Goal: Information Seeking & Learning: Learn about a topic

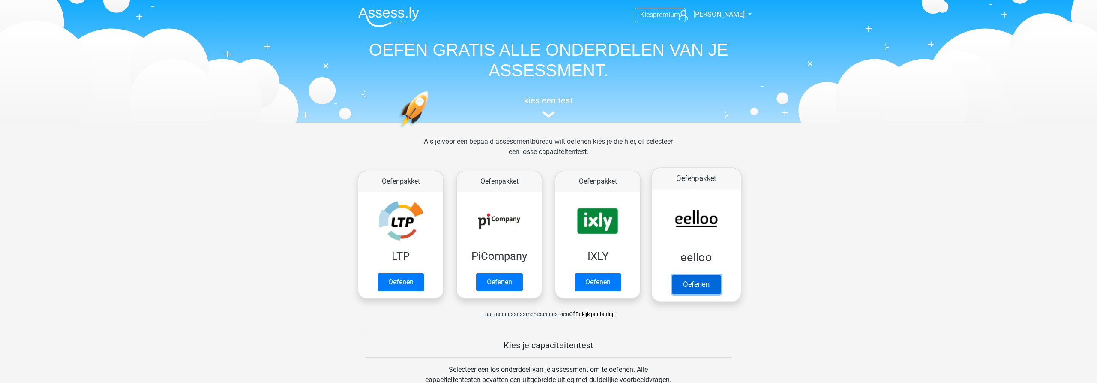
click at [699, 285] on link "Oefenen" at bounding box center [696, 284] width 49 height 19
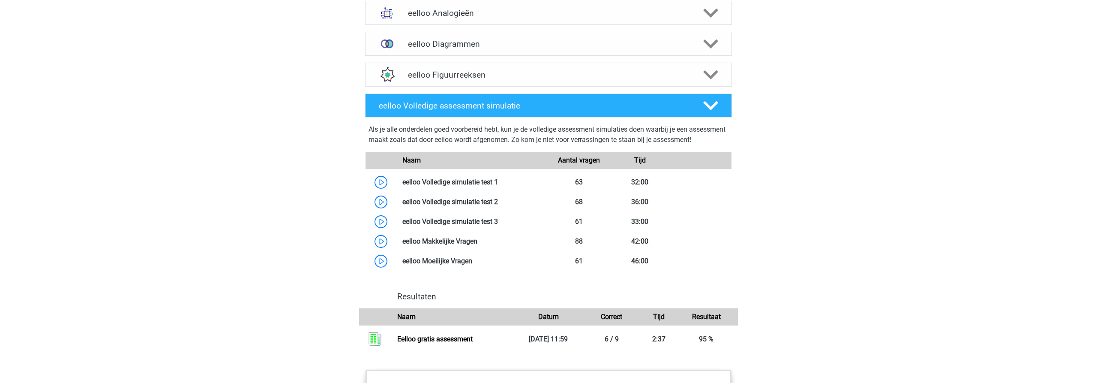
scroll to position [699, 0]
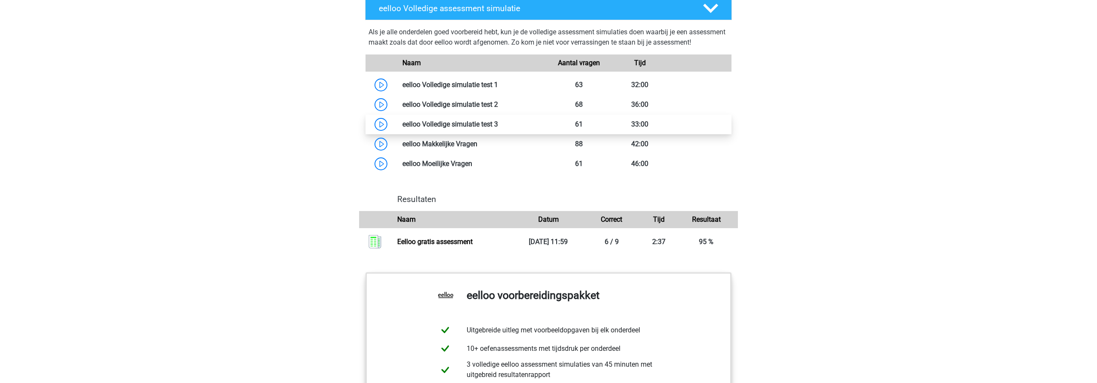
click at [498, 128] on link at bounding box center [498, 124] width 0 height 8
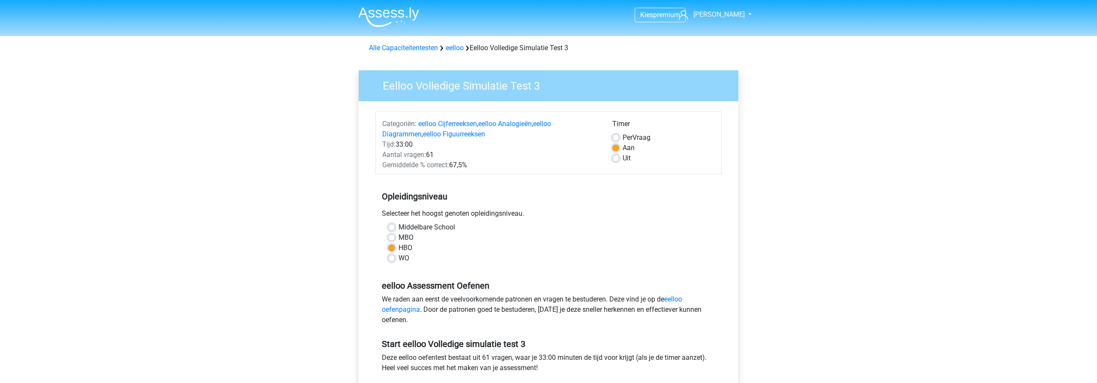
click at [60, 279] on div "Kies premium lars 505340@student.saxion.nl" at bounding box center [548, 337] width 1097 height 674
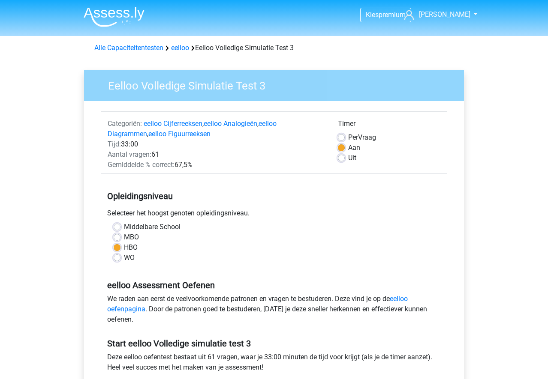
click at [372, 138] on label "Per Vraag" at bounding box center [362, 137] width 28 height 10
click at [345, 138] on input "Per Vraag" at bounding box center [341, 136] width 7 height 9
radio input "true"
click at [348, 149] on div "Aan" at bounding box center [389, 148] width 102 height 10
click at [328, 148] on div "Tijd: 33:00" at bounding box center [216, 144] width 230 height 10
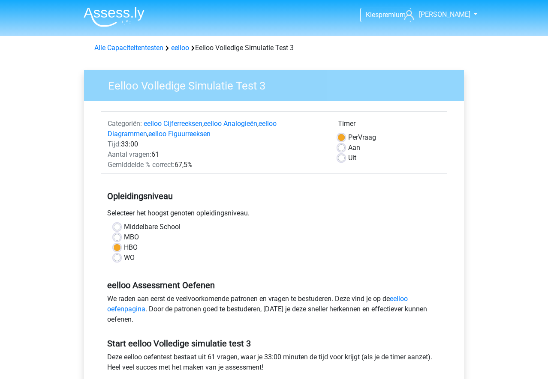
click at [348, 147] on label "Aan" at bounding box center [354, 148] width 12 height 10
click at [341, 147] on input "Aan" at bounding box center [341, 147] width 7 height 9
radio input "true"
click at [352, 136] on span "Per" at bounding box center [353, 137] width 10 height 8
click at [345, 136] on input "Per Vraag" at bounding box center [341, 136] width 7 height 9
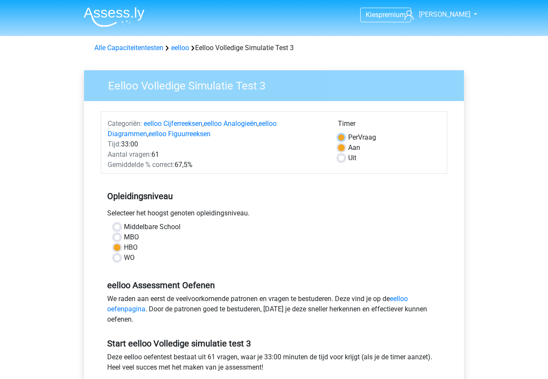
radio input "true"
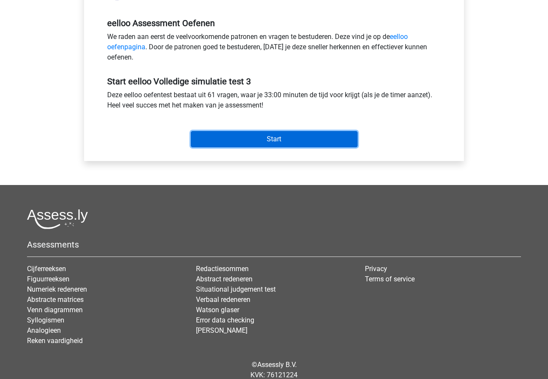
click at [291, 145] on input "Start" at bounding box center [274, 139] width 167 height 16
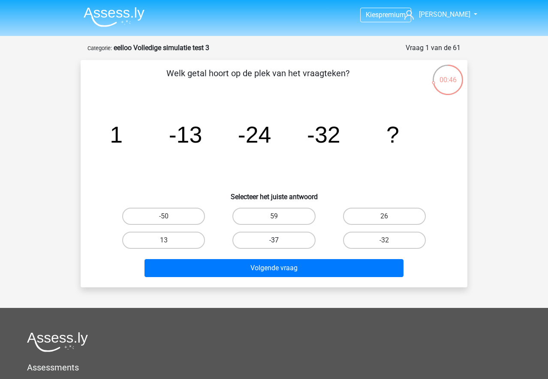
click at [290, 236] on label "-37" at bounding box center [273, 240] width 83 height 17
click at [279, 240] on input "-37" at bounding box center [277, 243] width 6 height 6
radio input "true"
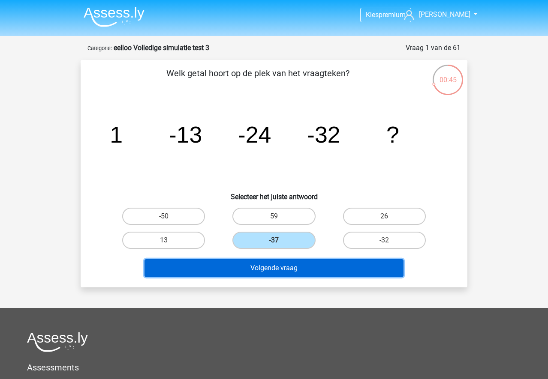
click at [291, 266] on button "Volgende vraag" at bounding box center [273, 268] width 259 height 18
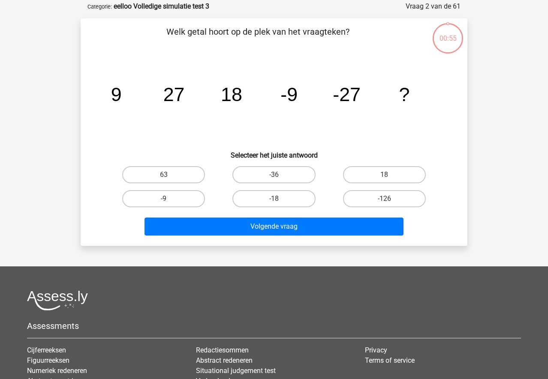
scroll to position [43, 0]
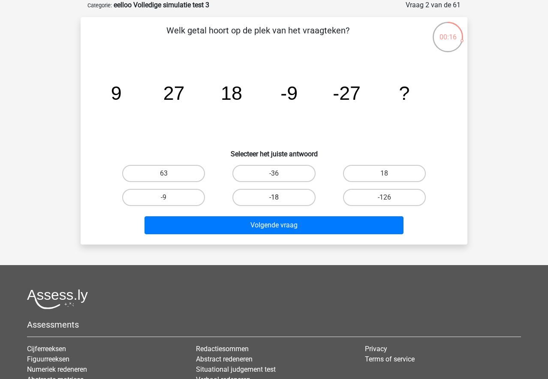
click at [267, 199] on label "-18" at bounding box center [273, 197] width 83 height 17
click at [274, 199] on input "-18" at bounding box center [277, 201] width 6 height 6
radio input "true"
click at [262, 235] on div "Volgende vraag" at bounding box center [273, 226] width 331 height 21
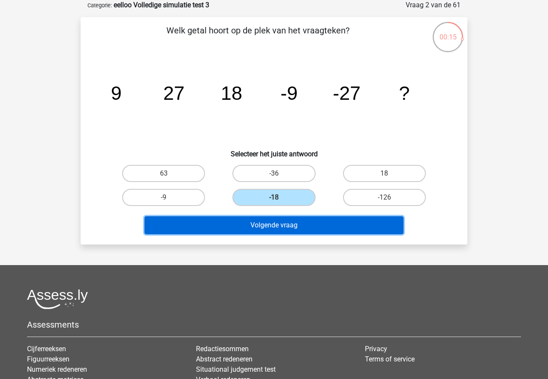
click at [269, 226] on button "Volgende vraag" at bounding box center [273, 225] width 259 height 18
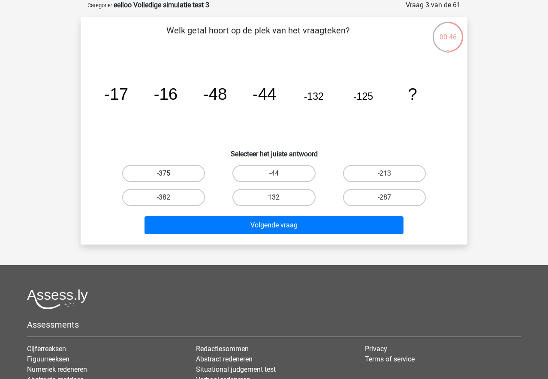
click at [189, 171] on label "-375" at bounding box center [163, 173] width 83 height 17
click at [169, 174] on input "-375" at bounding box center [167, 177] width 6 height 6
radio input "true"
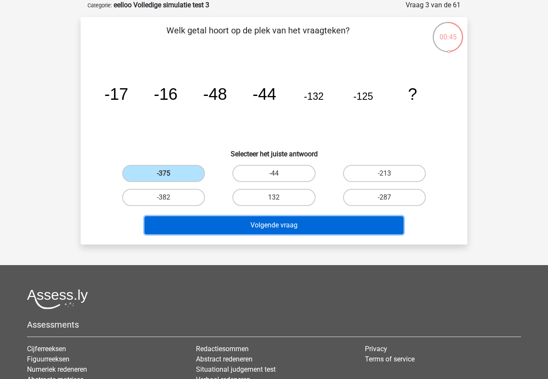
click at [268, 225] on button "Volgende vraag" at bounding box center [273, 225] width 259 height 18
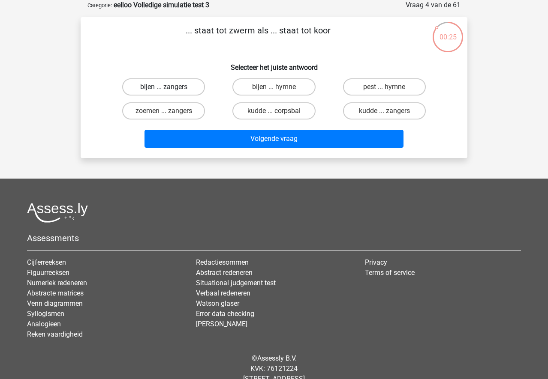
click at [181, 87] on label "bijen ... zangers" at bounding box center [163, 86] width 83 height 17
click at [169, 87] on input "bijen ... zangers" at bounding box center [167, 90] width 6 height 6
radio input "true"
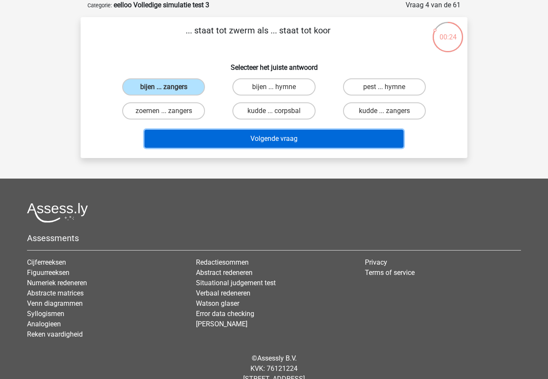
click at [248, 143] on button "Volgende vraag" at bounding box center [273, 139] width 259 height 18
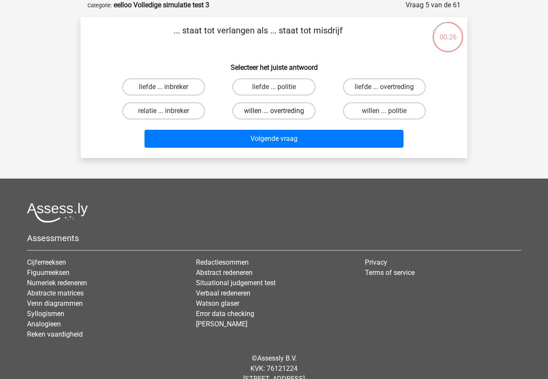
click at [286, 111] on label "willen ... overtreding" at bounding box center [273, 110] width 83 height 17
click at [279, 111] on input "willen ... overtreding" at bounding box center [277, 114] width 6 height 6
radio input "true"
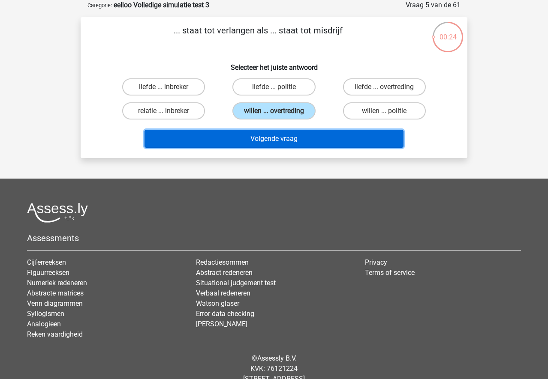
click at [309, 138] on button "Volgende vraag" at bounding box center [273, 139] width 259 height 18
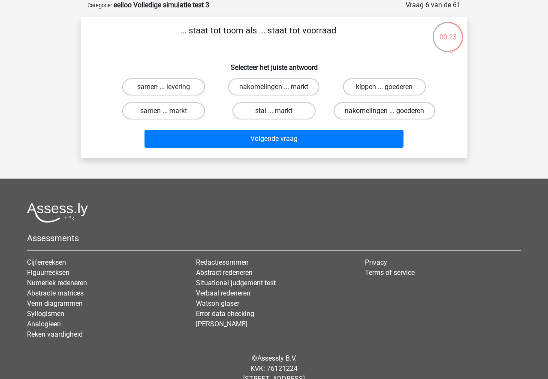
click at [376, 114] on label "nakomelingen ... goederen" at bounding box center [384, 110] width 102 height 17
click at [384, 114] on input "nakomelingen ... goederen" at bounding box center [387, 114] width 6 height 6
radio input "true"
click at [402, 94] on label "kippen ... goederen" at bounding box center [384, 86] width 83 height 17
click at [390, 93] on input "kippen ... goederen" at bounding box center [387, 90] width 6 height 6
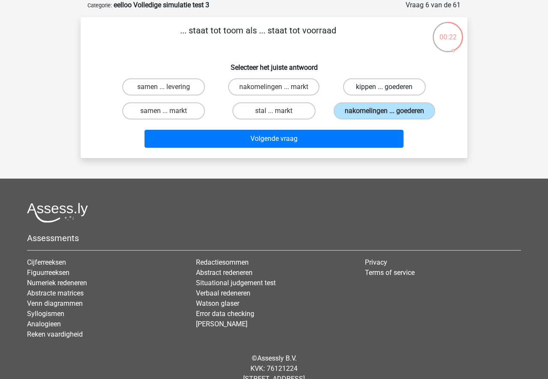
radio input "true"
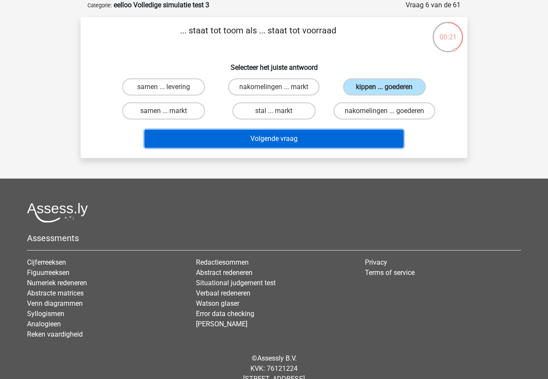
click at [383, 138] on button "Volgende vraag" at bounding box center [273, 139] width 259 height 18
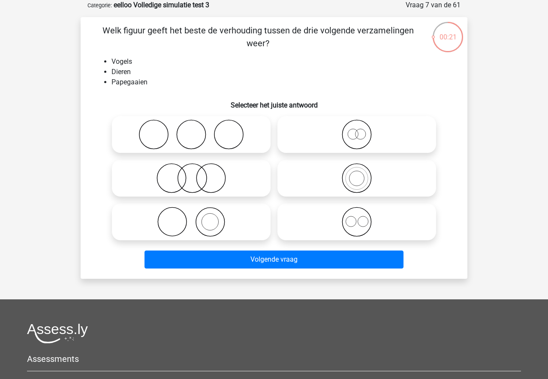
click at [365, 175] on icon at bounding box center [357, 178] width 152 height 30
click at [362, 174] on input "radio" at bounding box center [360, 171] width 6 height 6
radio input "true"
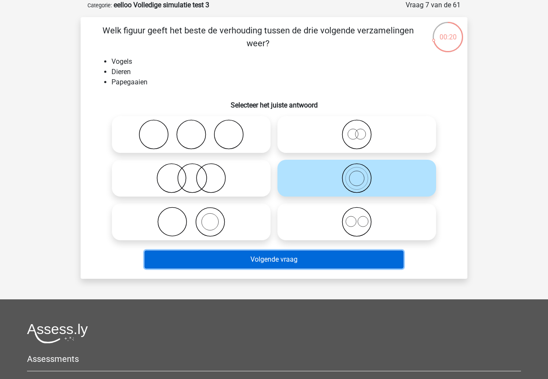
click at [325, 258] on button "Volgende vraag" at bounding box center [273, 260] width 259 height 18
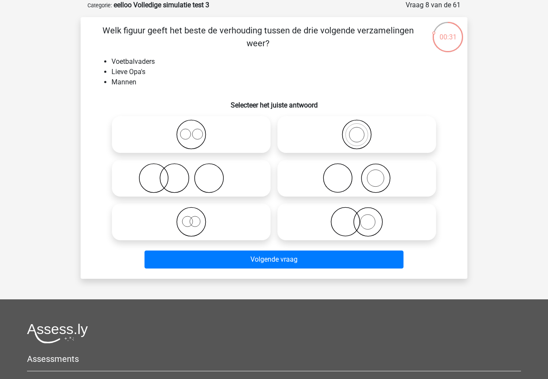
click at [222, 143] on icon at bounding box center [191, 135] width 152 height 30
click at [197, 130] on input "radio" at bounding box center [194, 128] width 6 height 6
radio input "true"
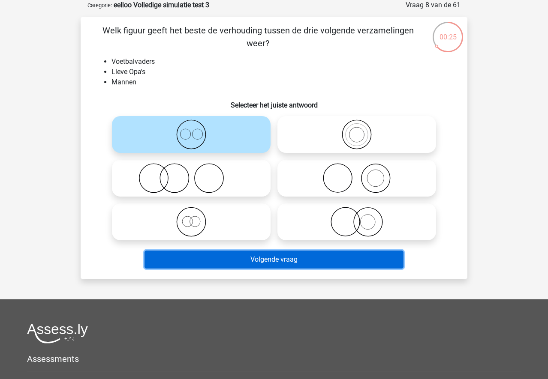
click at [237, 262] on button "Volgende vraag" at bounding box center [273, 260] width 259 height 18
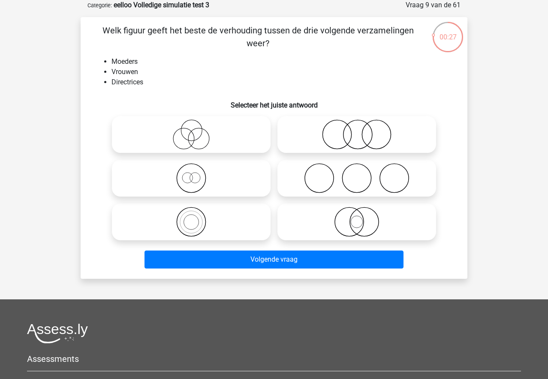
click at [201, 166] on icon at bounding box center [191, 178] width 152 height 30
click at [197, 168] on input "radio" at bounding box center [194, 171] width 6 height 6
radio input "true"
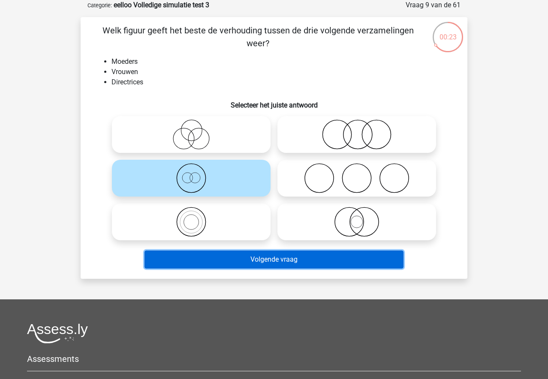
click at [242, 261] on button "Volgende vraag" at bounding box center [273, 260] width 259 height 18
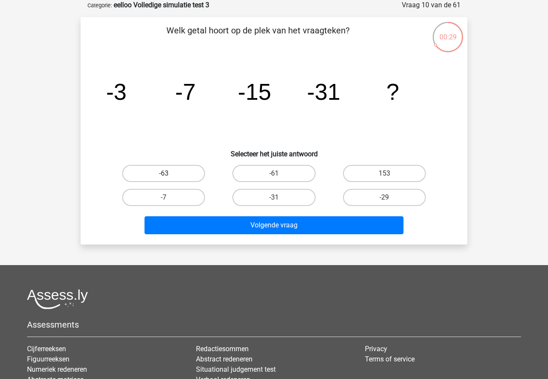
click at [196, 174] on label "-63" at bounding box center [163, 173] width 83 height 17
click at [169, 174] on input "-63" at bounding box center [167, 177] width 6 height 6
radio input "true"
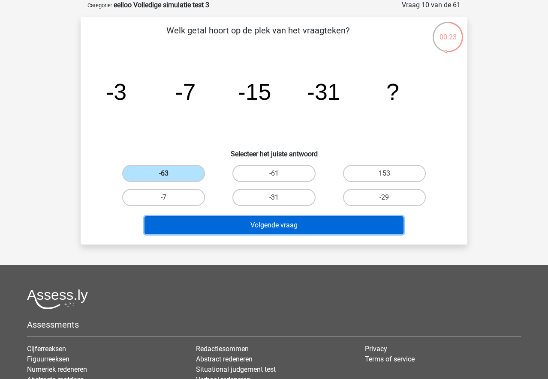
click at [261, 220] on button "Volgende vraag" at bounding box center [273, 225] width 259 height 18
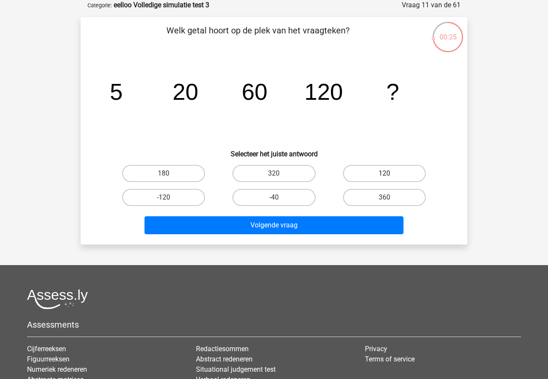
click at [372, 168] on label "120" at bounding box center [384, 173] width 83 height 17
click at [384, 174] on input "120" at bounding box center [387, 177] width 6 height 6
radio input "true"
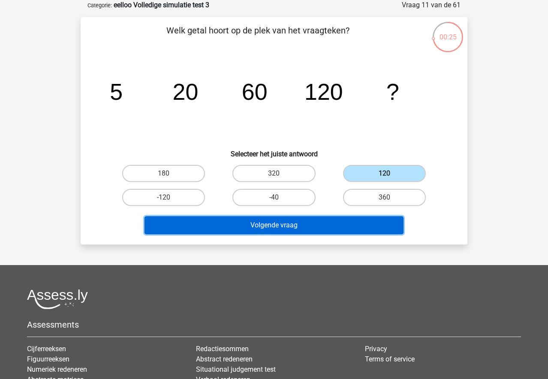
click at [276, 227] on button "Volgende vraag" at bounding box center [273, 225] width 259 height 18
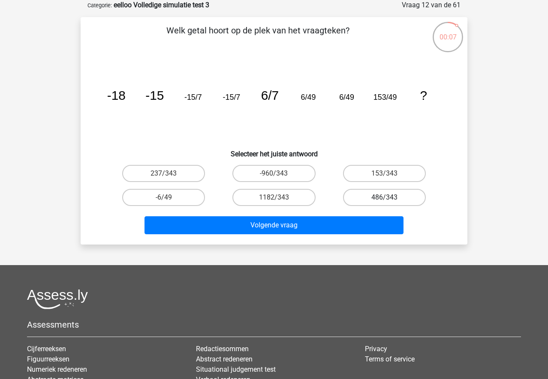
click at [363, 197] on label "486/343" at bounding box center [384, 197] width 83 height 17
click at [384, 198] on input "486/343" at bounding box center [387, 201] width 6 height 6
radio input "true"
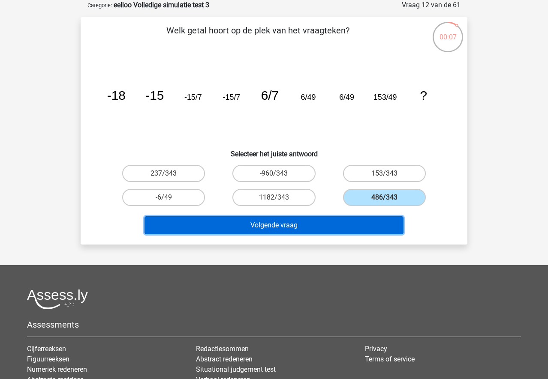
click at [363, 226] on button "Volgende vraag" at bounding box center [273, 225] width 259 height 18
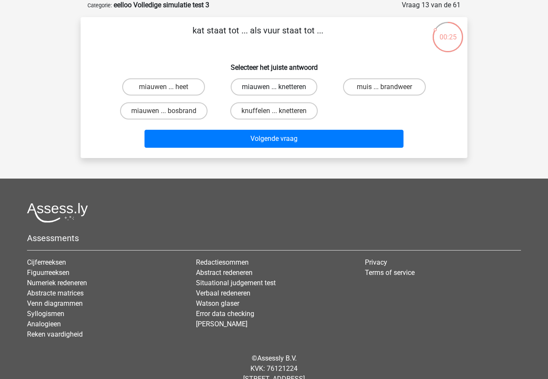
click at [299, 84] on label "miauwen ... knetteren" at bounding box center [274, 86] width 87 height 17
click at [279, 87] on input "miauwen ... knetteren" at bounding box center [277, 90] width 6 height 6
radio input "true"
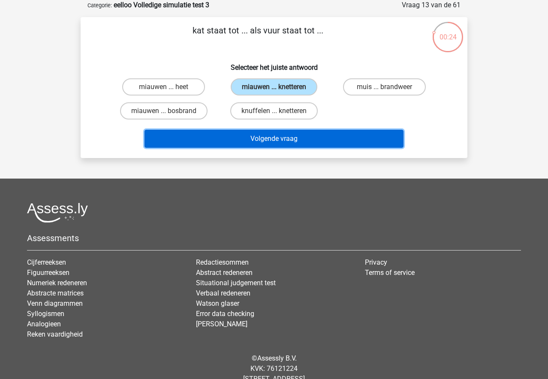
click at [322, 138] on button "Volgende vraag" at bounding box center [273, 139] width 259 height 18
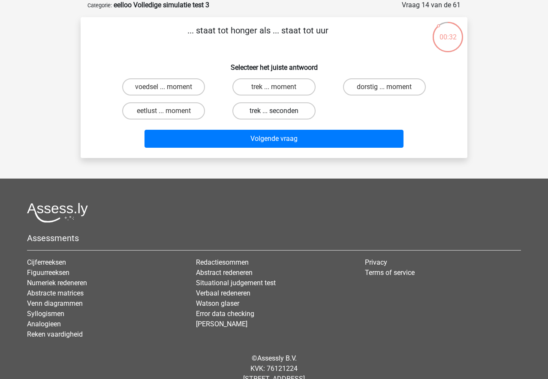
click at [293, 111] on label "trek ... seconden" at bounding box center [273, 110] width 83 height 17
click at [279, 111] on input "trek ... seconden" at bounding box center [277, 114] width 6 height 6
radio input "true"
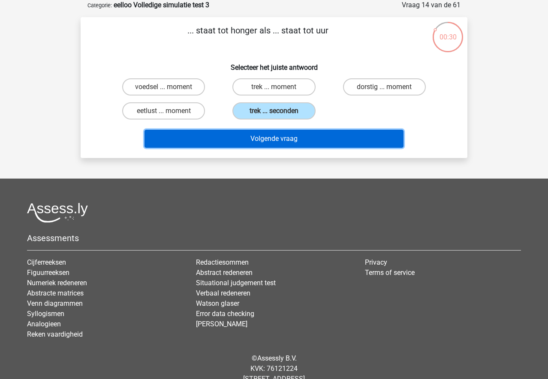
click at [312, 138] on button "Volgende vraag" at bounding box center [273, 139] width 259 height 18
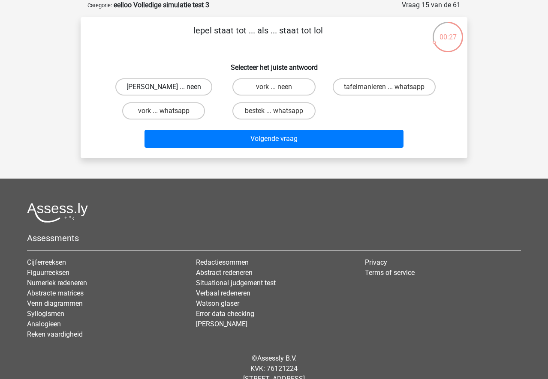
click at [189, 83] on label "anna ... neen" at bounding box center [163, 86] width 97 height 17
click at [169, 87] on input "anna ... neen" at bounding box center [167, 90] width 6 height 6
radio input "true"
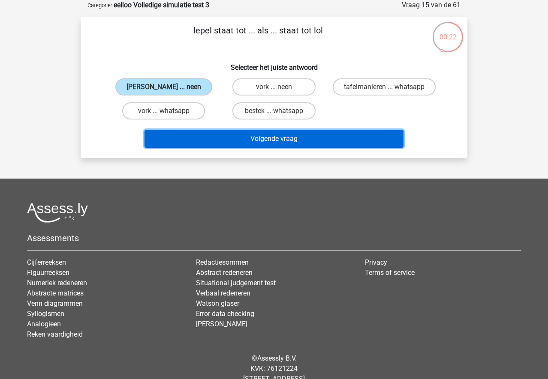
click at [294, 145] on button "Volgende vraag" at bounding box center [273, 139] width 259 height 18
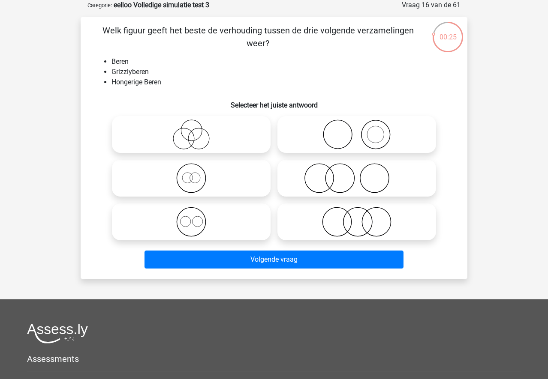
click at [234, 192] on icon at bounding box center [191, 178] width 152 height 30
click at [197, 174] on input "radio" at bounding box center [194, 171] width 6 height 6
radio input "true"
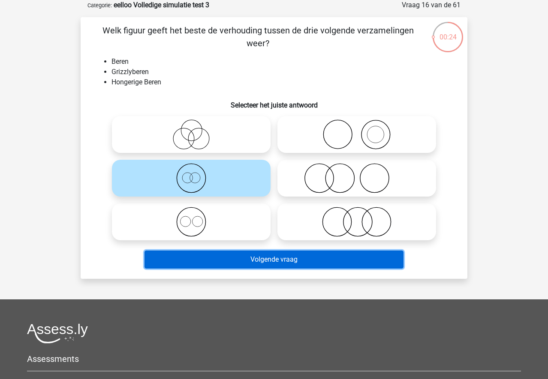
click at [278, 267] on button "Volgende vraag" at bounding box center [273, 260] width 259 height 18
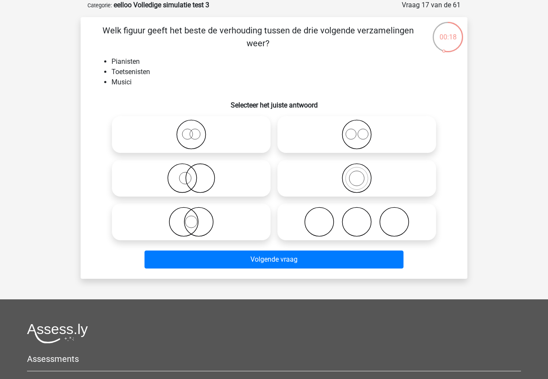
click at [349, 189] on icon at bounding box center [357, 178] width 152 height 30
click at [357, 174] on input "radio" at bounding box center [360, 171] width 6 height 6
radio input "true"
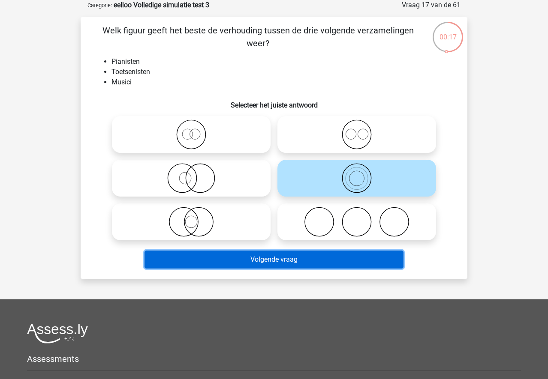
click at [353, 262] on button "Volgende vraag" at bounding box center [273, 260] width 259 height 18
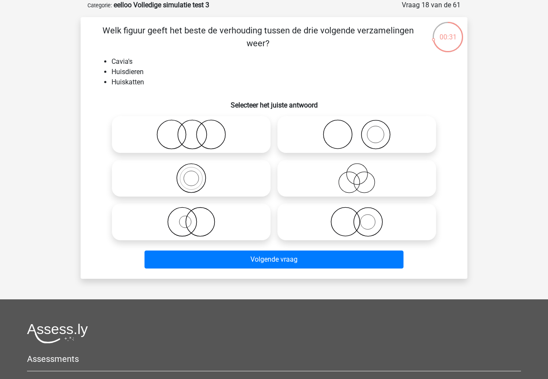
click at [227, 134] on icon at bounding box center [191, 135] width 152 height 30
click at [197, 130] on input "radio" at bounding box center [194, 128] width 6 height 6
radio input "true"
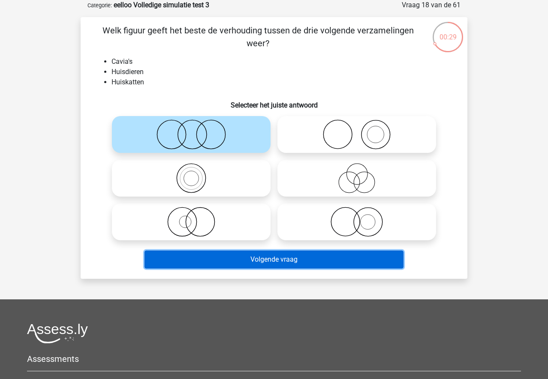
click at [286, 261] on button "Volgende vraag" at bounding box center [273, 260] width 259 height 18
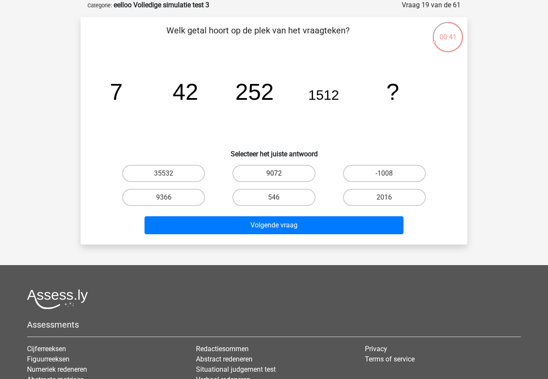
click at [268, 170] on label "9072" at bounding box center [273, 173] width 83 height 17
click at [274, 174] on input "9072" at bounding box center [277, 177] width 6 height 6
radio input "true"
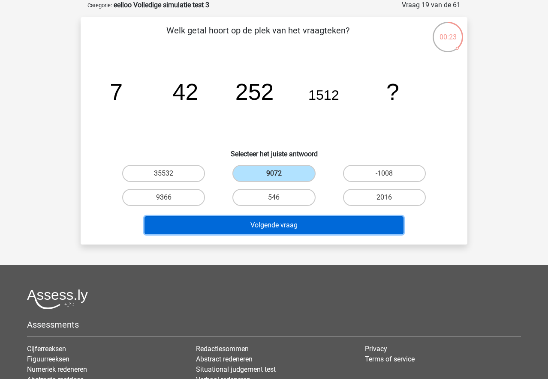
click at [264, 218] on button "Volgende vraag" at bounding box center [273, 225] width 259 height 18
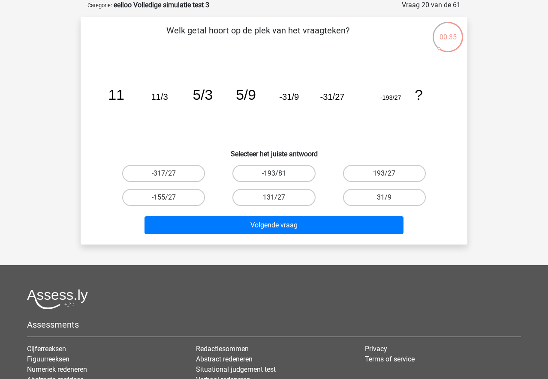
click at [289, 169] on label "-193/81" at bounding box center [273, 173] width 83 height 17
click at [279, 174] on input "-193/81" at bounding box center [277, 177] width 6 height 6
radio input "true"
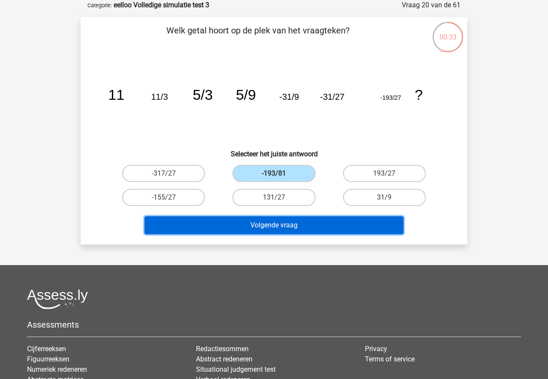
click at [324, 228] on button "Volgende vraag" at bounding box center [273, 225] width 259 height 18
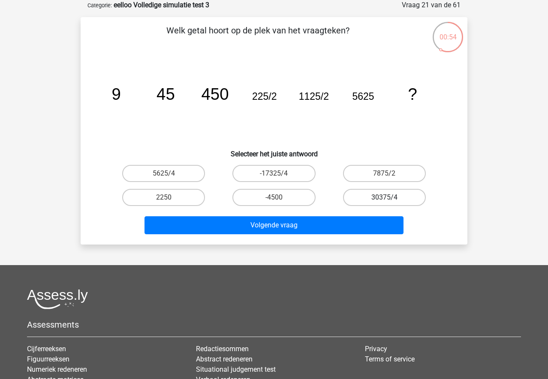
click at [364, 195] on label "30375/4" at bounding box center [384, 197] width 83 height 17
click at [384, 198] on input "30375/4" at bounding box center [387, 201] width 6 height 6
radio input "true"
click at [372, 166] on label "7875/2" at bounding box center [384, 173] width 83 height 17
click at [384, 174] on input "7875/2" at bounding box center [387, 177] width 6 height 6
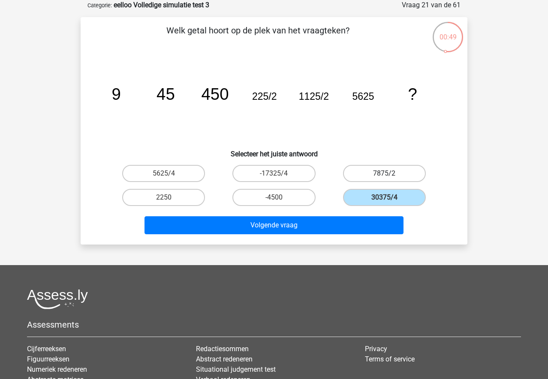
radio input "true"
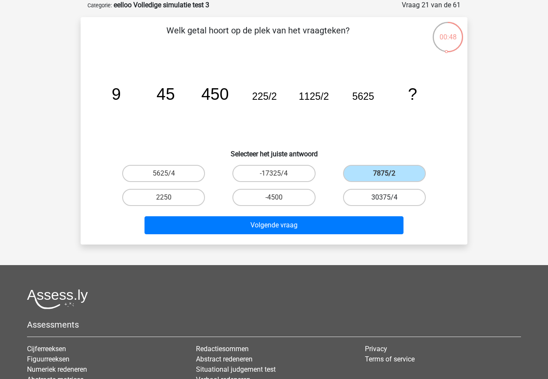
click at [364, 201] on label "30375/4" at bounding box center [384, 197] width 83 height 17
click at [384, 201] on input "30375/4" at bounding box center [387, 201] width 6 height 6
radio input "true"
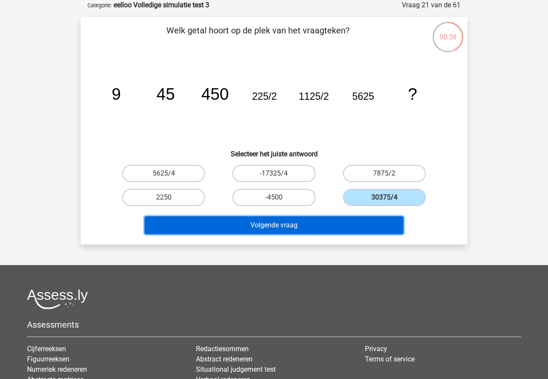
click at [213, 222] on button "Volgende vraag" at bounding box center [273, 225] width 259 height 18
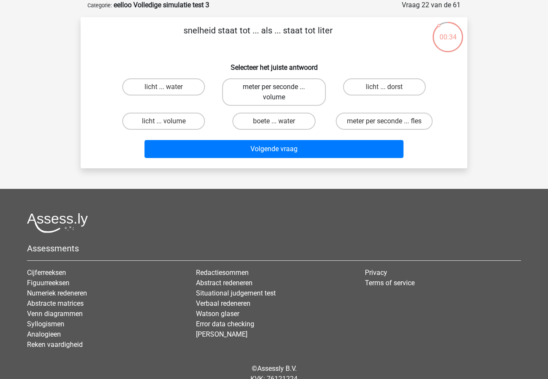
click at [255, 93] on label "meter per seconde ... volume" at bounding box center [273, 91] width 103 height 27
click at [282, 87] on label "meter per seconde ... volume" at bounding box center [273, 91] width 103 height 27
click at [279, 87] on input "meter per seconde ... volume" at bounding box center [277, 90] width 6 height 6
radio input "true"
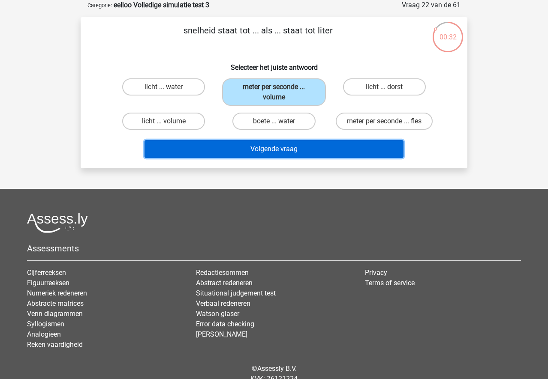
click at [282, 148] on button "Volgende vraag" at bounding box center [273, 149] width 259 height 18
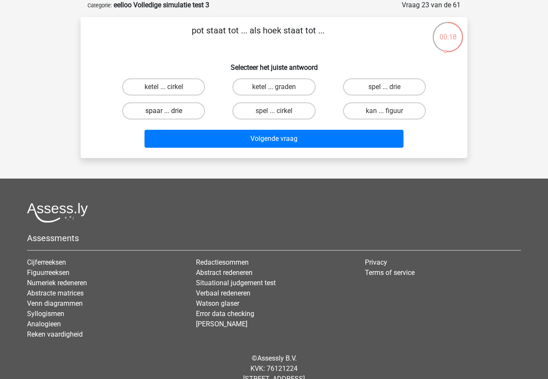
click at [176, 111] on label "spaar ... drie" at bounding box center [163, 110] width 83 height 17
click at [169, 111] on input "spaar ... drie" at bounding box center [167, 114] width 6 height 6
radio input "true"
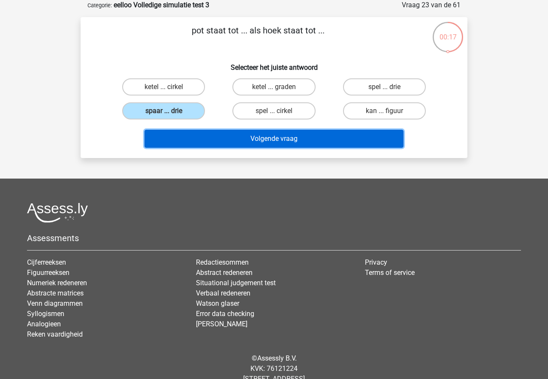
click at [206, 136] on button "Volgende vraag" at bounding box center [273, 139] width 259 height 18
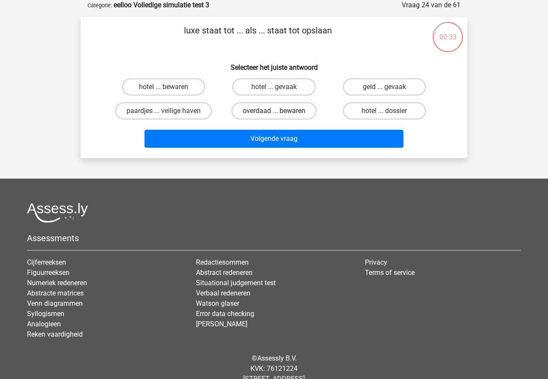
click at [271, 105] on label "overdaad ... bewaren" at bounding box center [273, 110] width 85 height 17
click at [274, 111] on input "overdaad ... bewaren" at bounding box center [277, 114] width 6 height 6
radio input "true"
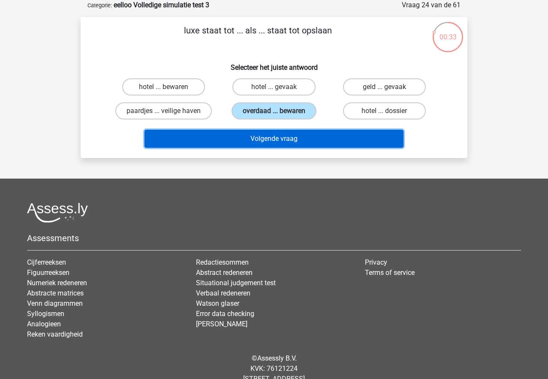
click at [271, 135] on button "Volgende vraag" at bounding box center [273, 139] width 259 height 18
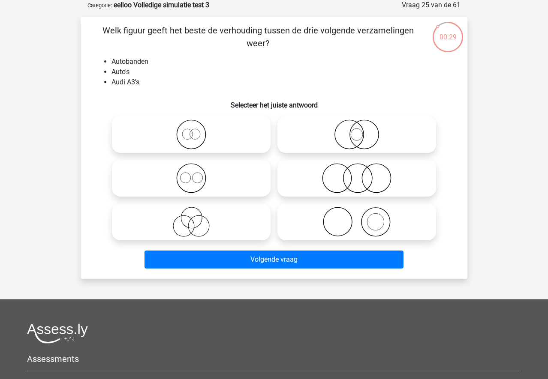
click at [336, 222] on icon at bounding box center [357, 222] width 152 height 30
click at [357, 218] on input "radio" at bounding box center [360, 215] width 6 height 6
radio input "true"
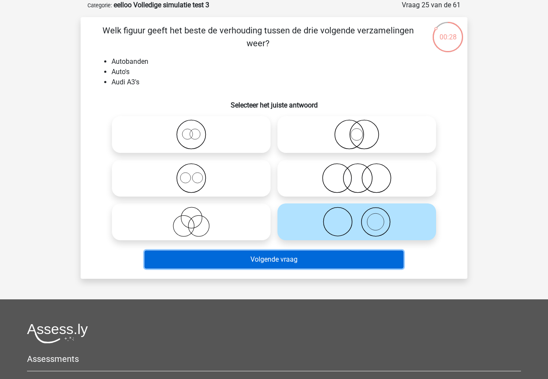
click at [327, 266] on button "Volgende vraag" at bounding box center [273, 260] width 259 height 18
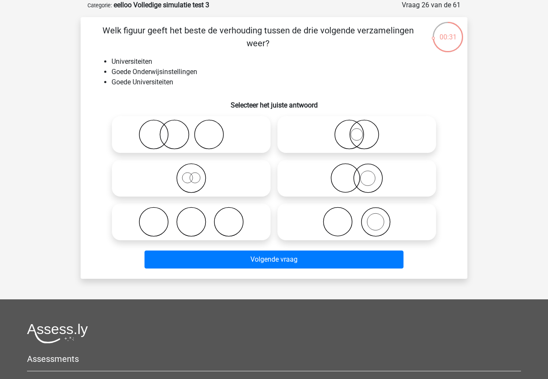
click at [393, 230] on icon at bounding box center [357, 222] width 152 height 30
click at [362, 218] on input "radio" at bounding box center [360, 215] width 6 height 6
radio input "true"
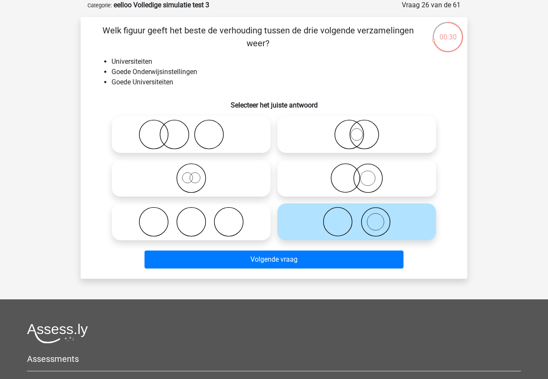
click at [343, 183] on icon at bounding box center [357, 178] width 152 height 30
click at [357, 174] on input "radio" at bounding box center [360, 171] width 6 height 6
radio input "true"
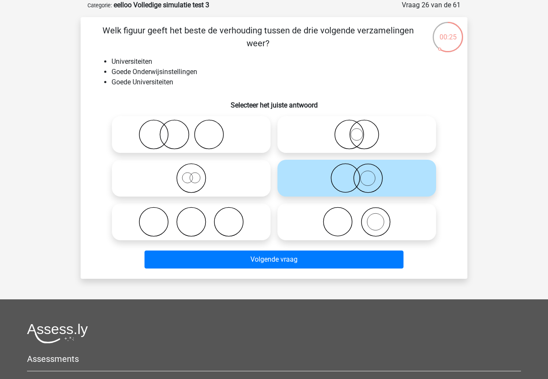
click at [330, 138] on icon at bounding box center [357, 135] width 152 height 30
click at [357, 130] on input "radio" at bounding box center [360, 128] width 6 height 6
radio input "true"
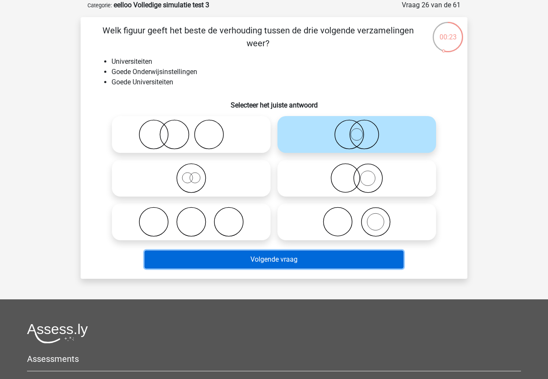
click at [313, 259] on button "Volgende vraag" at bounding box center [273, 260] width 259 height 18
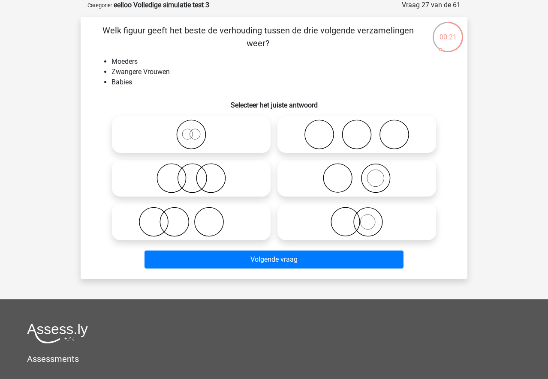
click at [357, 142] on icon at bounding box center [357, 135] width 152 height 30
click at [357, 130] on input "radio" at bounding box center [360, 128] width 6 height 6
radio input "true"
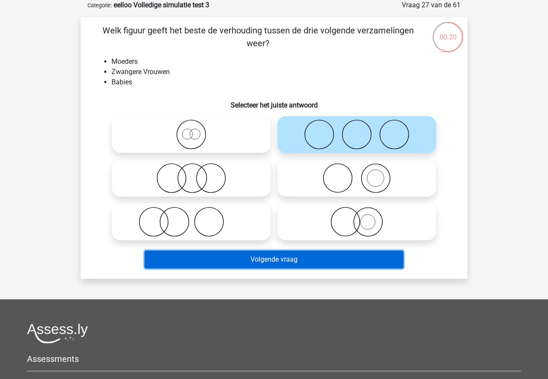
click at [273, 265] on button "Volgende vraag" at bounding box center [273, 260] width 259 height 18
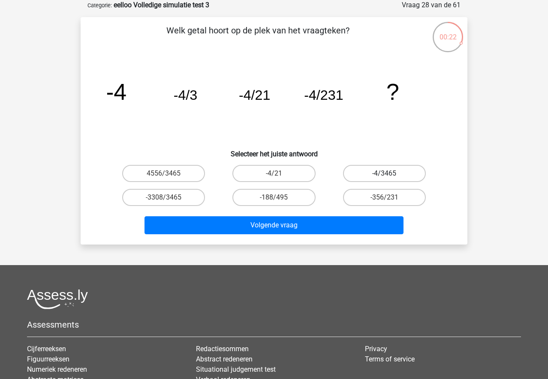
click at [366, 170] on label "-4/3465" at bounding box center [384, 173] width 83 height 17
click at [384, 174] on input "-4/3465" at bounding box center [387, 177] width 6 height 6
radio input "true"
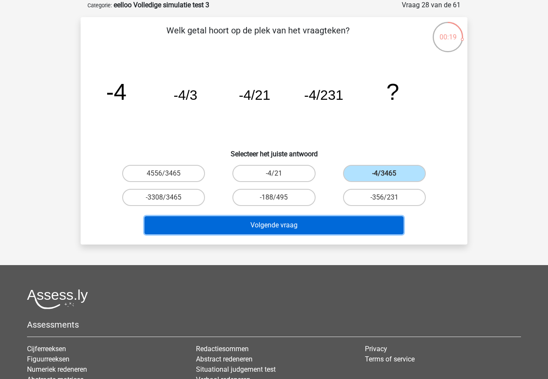
click at [349, 225] on button "Volgende vraag" at bounding box center [273, 225] width 259 height 18
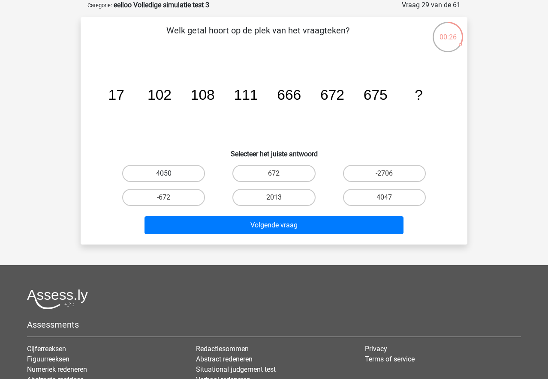
click at [186, 171] on label "4050" at bounding box center [163, 173] width 83 height 17
click at [169, 174] on input "4050" at bounding box center [167, 177] width 6 height 6
radio input "true"
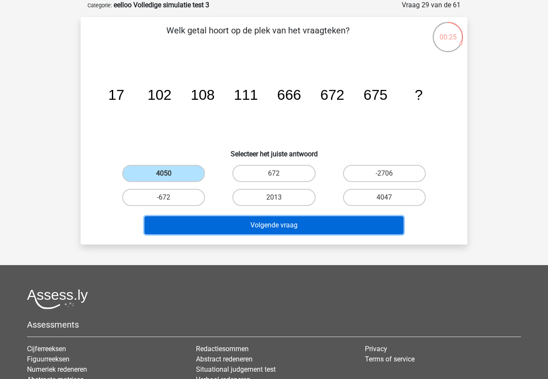
click at [234, 224] on button "Volgende vraag" at bounding box center [273, 225] width 259 height 18
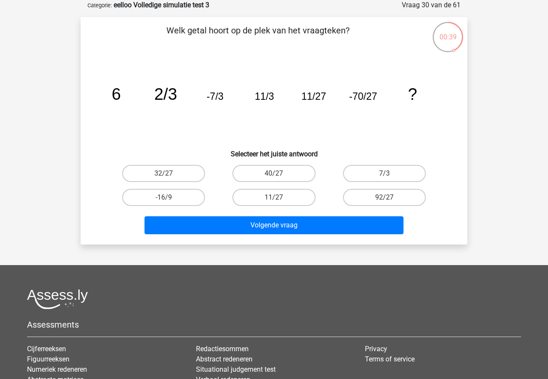
click at [389, 198] on input "92/27" at bounding box center [387, 201] width 6 height 6
radio input "true"
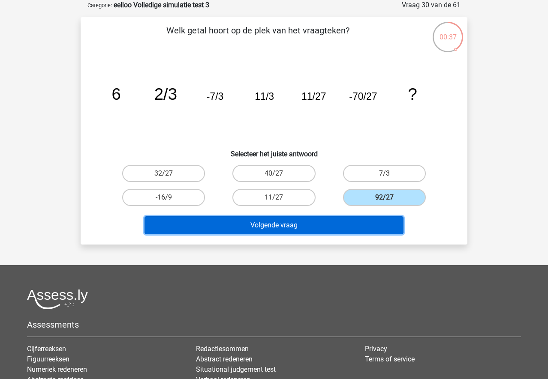
click at [345, 224] on button "Volgende vraag" at bounding box center [273, 225] width 259 height 18
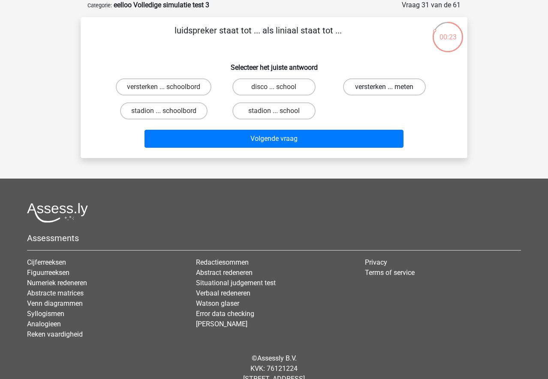
click at [389, 87] on label "versterken ... meten" at bounding box center [384, 86] width 83 height 17
click at [389, 87] on input "versterken ... meten" at bounding box center [387, 90] width 6 height 6
radio input "true"
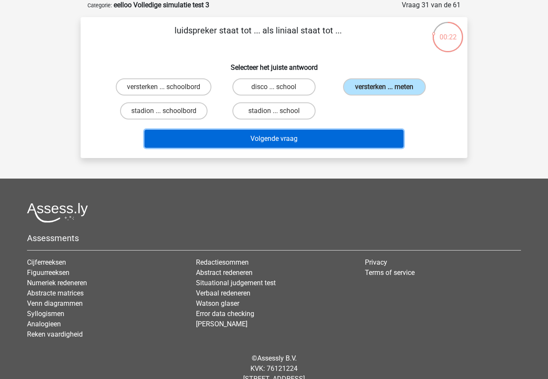
click at [351, 135] on button "Volgende vraag" at bounding box center [273, 139] width 259 height 18
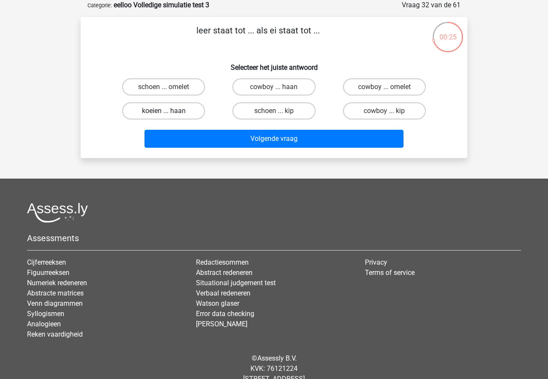
click at [193, 107] on label "koeien ... haan" at bounding box center [163, 110] width 83 height 17
click at [192, 109] on label "koeien ... haan" at bounding box center [163, 110] width 83 height 17
click at [169, 111] on input "koeien ... haan" at bounding box center [167, 114] width 6 height 6
radio input "true"
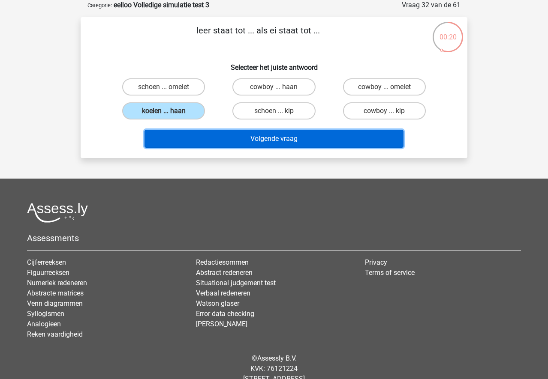
click at [243, 142] on button "Volgende vraag" at bounding box center [273, 139] width 259 height 18
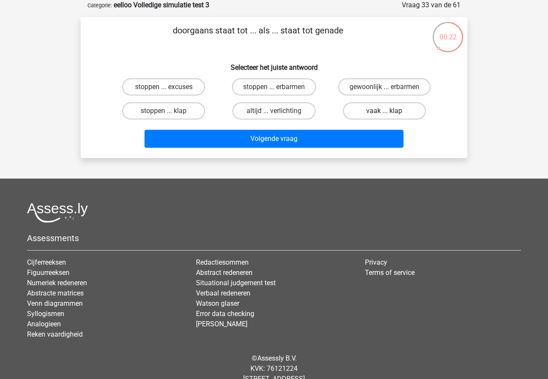
click at [385, 108] on label "vaak ... klap" at bounding box center [384, 110] width 83 height 17
click at [385, 111] on input "vaak ... klap" at bounding box center [387, 114] width 6 height 6
radio input "true"
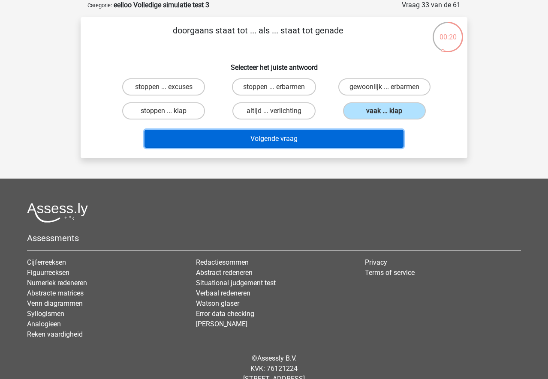
click at [375, 137] on button "Volgende vraag" at bounding box center [273, 139] width 259 height 18
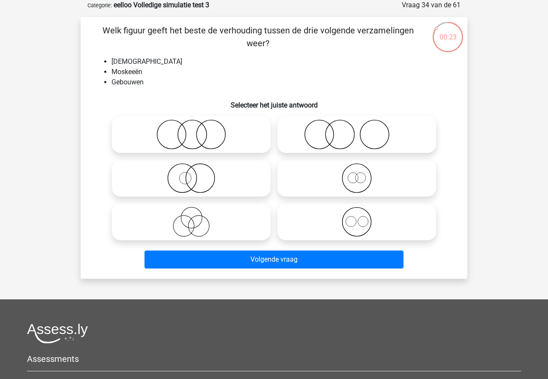
click at [360, 224] on icon at bounding box center [357, 222] width 152 height 30
click at [360, 218] on input "radio" at bounding box center [360, 215] width 6 height 6
radio input "true"
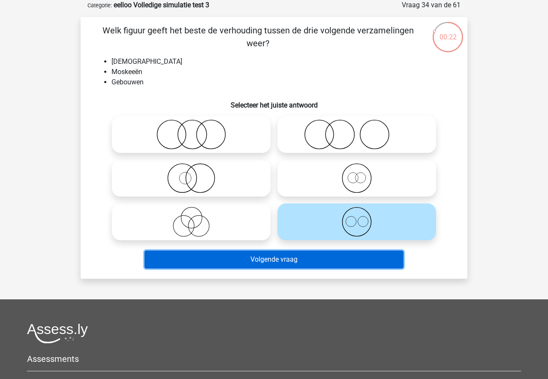
click at [327, 262] on button "Volgende vraag" at bounding box center [273, 260] width 259 height 18
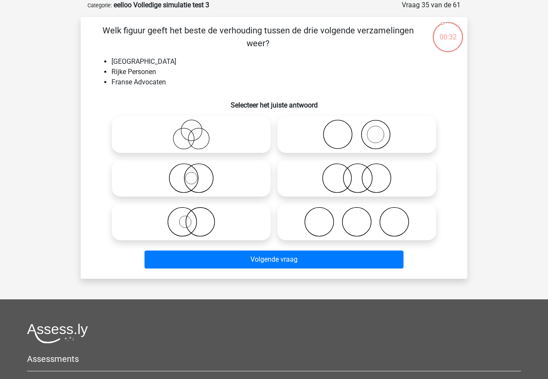
click at [192, 129] on input "radio" at bounding box center [194, 128] width 6 height 6
radio input "true"
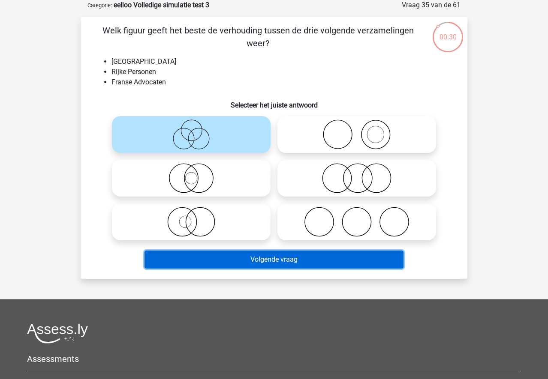
click at [261, 256] on button "Volgende vraag" at bounding box center [273, 260] width 259 height 18
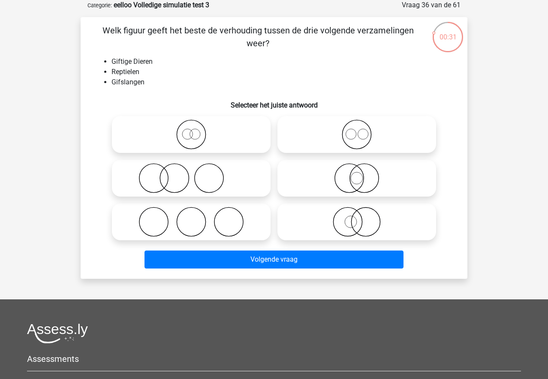
click at [347, 189] on icon at bounding box center [357, 178] width 152 height 30
click at [357, 174] on input "radio" at bounding box center [360, 171] width 6 height 6
radio input "true"
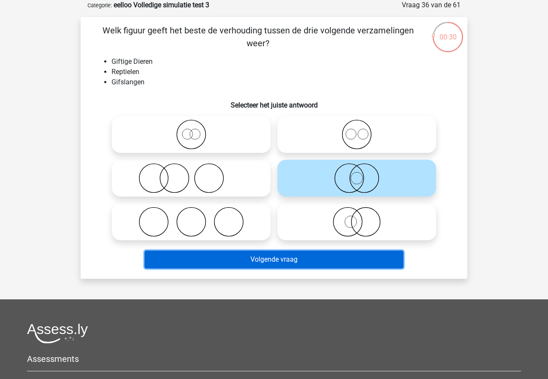
click at [313, 261] on button "Volgende vraag" at bounding box center [273, 260] width 259 height 18
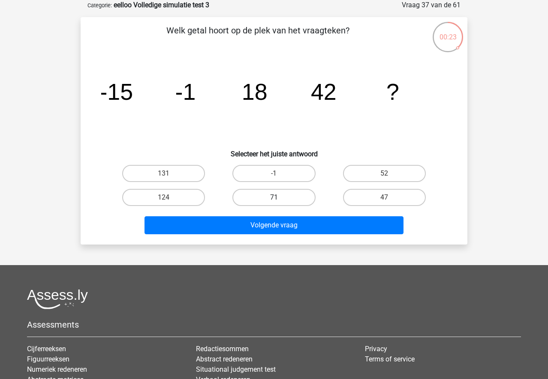
click at [302, 198] on label "71" at bounding box center [273, 197] width 83 height 17
click at [279, 198] on input "71" at bounding box center [277, 201] width 6 height 6
radio input "true"
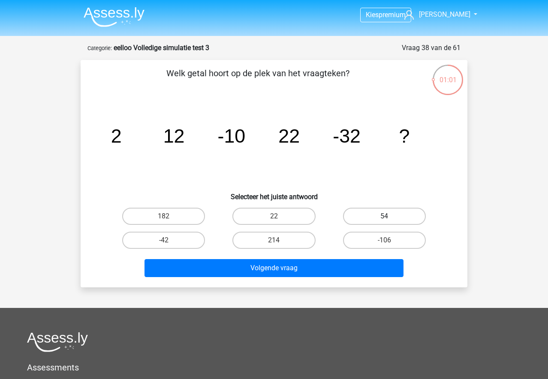
click at [378, 213] on label "54" at bounding box center [384, 216] width 83 height 17
click at [384, 212] on label "54" at bounding box center [384, 216] width 83 height 17
click at [384, 216] on input "54" at bounding box center [387, 219] width 6 height 6
radio input "true"
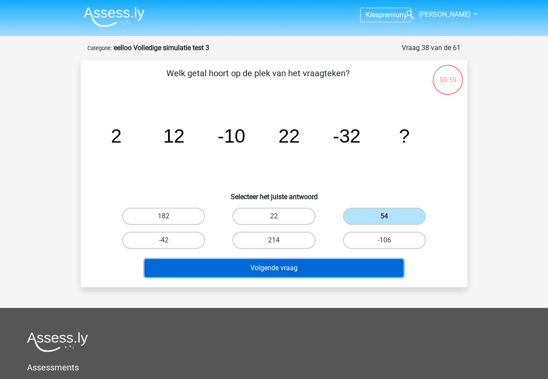
click at [304, 262] on button "Volgende vraag" at bounding box center [273, 268] width 259 height 18
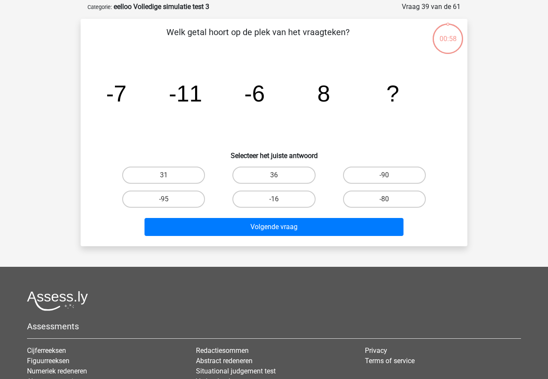
scroll to position [43, 0]
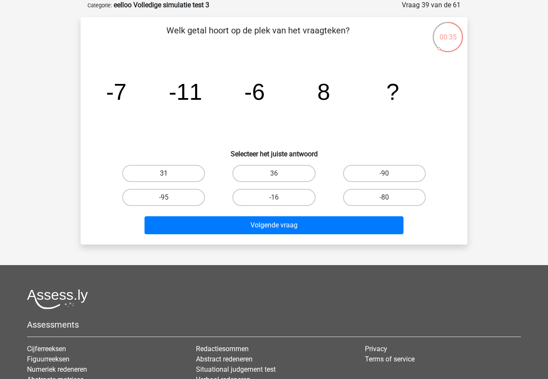
click at [199, 175] on label "31" at bounding box center [163, 173] width 83 height 17
click at [193, 173] on label "31" at bounding box center [163, 173] width 83 height 17
click at [169, 174] on input "31" at bounding box center [167, 177] width 6 height 6
radio input "true"
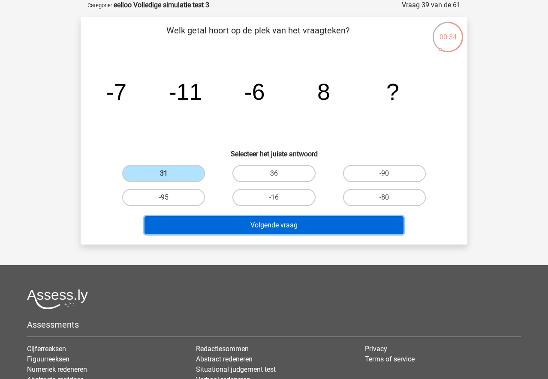
click at [246, 227] on button "Volgende vraag" at bounding box center [273, 225] width 259 height 18
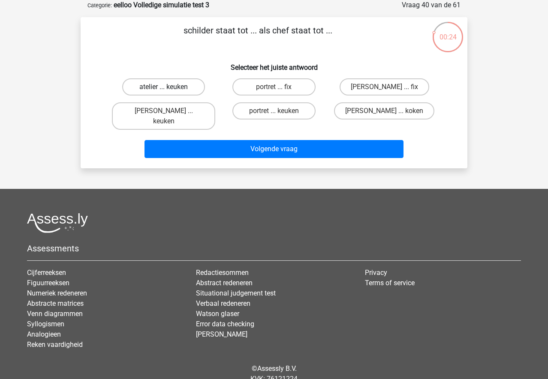
click at [188, 81] on label "atelier ... keuken" at bounding box center [163, 86] width 83 height 17
click at [169, 87] on input "atelier ... keuken" at bounding box center [167, 90] width 6 height 6
radio input "true"
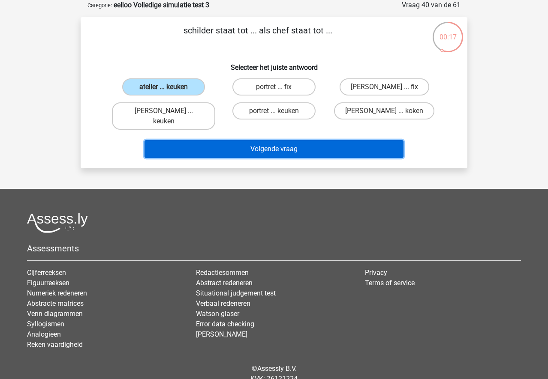
click at [221, 140] on button "Volgende vraag" at bounding box center [273, 149] width 259 height 18
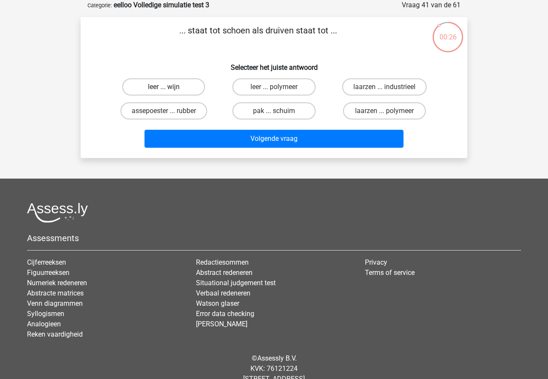
click at [174, 90] on label "leer ... wijn" at bounding box center [163, 86] width 83 height 17
click at [169, 90] on input "leer ... wijn" at bounding box center [167, 90] width 6 height 6
radio input "true"
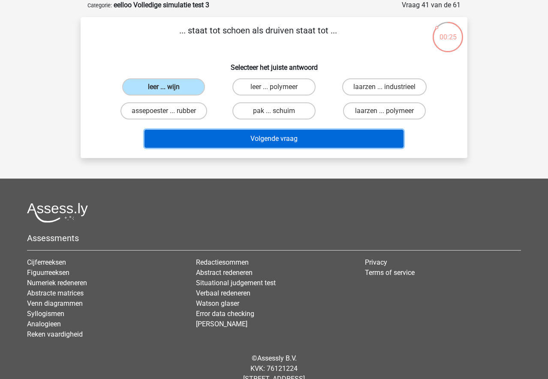
click at [227, 136] on button "Volgende vraag" at bounding box center [273, 139] width 259 height 18
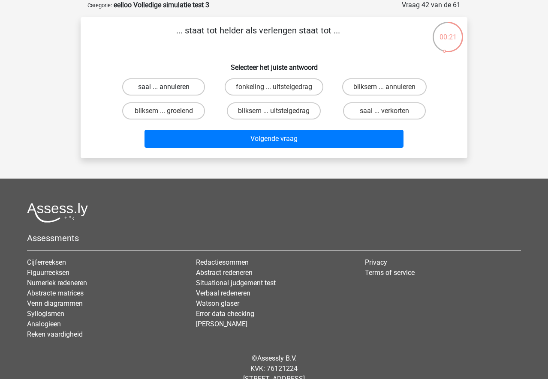
click at [190, 84] on label "saai ... annuleren" at bounding box center [163, 86] width 83 height 17
click at [169, 87] on input "saai ... annuleren" at bounding box center [167, 90] width 6 height 6
radio input "true"
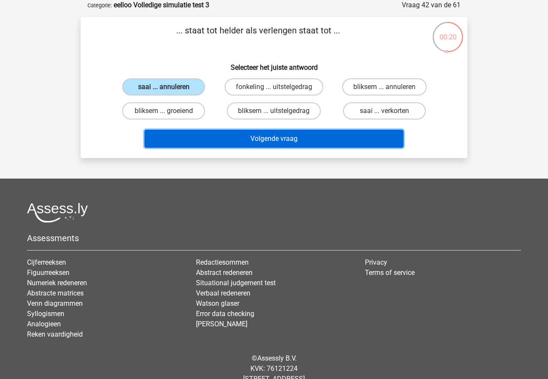
click at [289, 136] on button "Volgende vraag" at bounding box center [273, 139] width 259 height 18
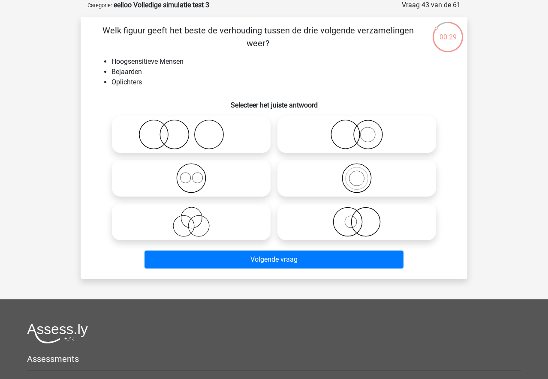
click at [221, 123] on icon at bounding box center [191, 135] width 152 height 30
click at [197, 125] on input "radio" at bounding box center [194, 128] width 6 height 6
radio input "true"
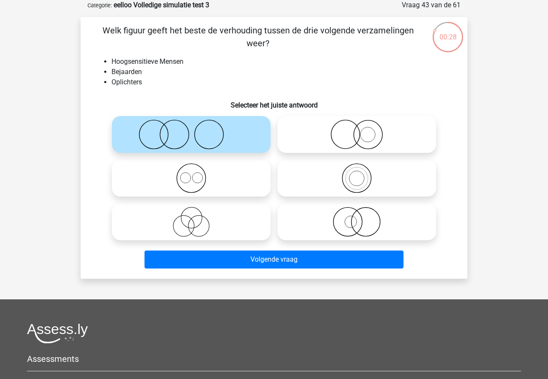
click at [192, 222] on icon at bounding box center [191, 222] width 152 height 30
click at [192, 218] on input "radio" at bounding box center [194, 215] width 6 height 6
radio input "true"
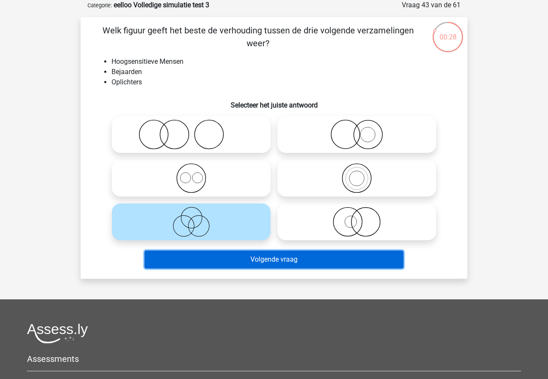
click at [247, 267] on button "Volgende vraag" at bounding box center [273, 260] width 259 height 18
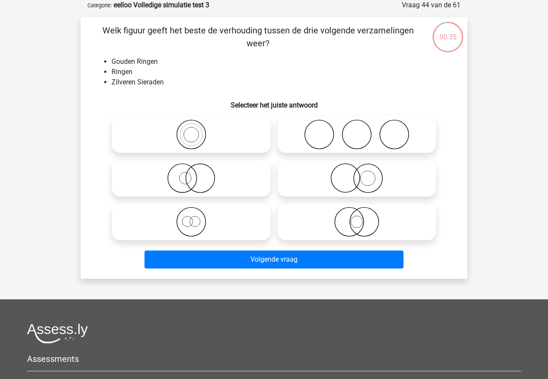
click at [329, 186] on icon at bounding box center [357, 178] width 152 height 30
click at [357, 174] on input "radio" at bounding box center [360, 171] width 6 height 6
radio input "true"
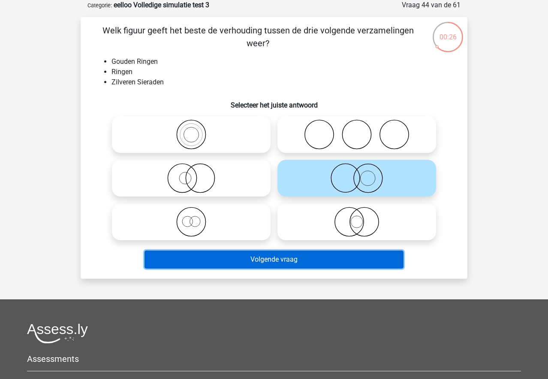
click at [278, 259] on button "Volgende vraag" at bounding box center [273, 260] width 259 height 18
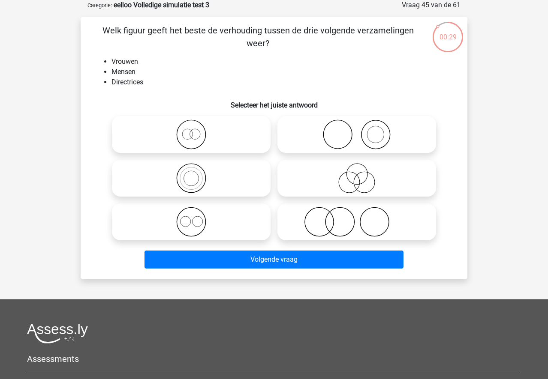
click at [238, 180] on icon at bounding box center [191, 178] width 152 height 30
click at [197, 174] on input "radio" at bounding box center [194, 171] width 6 height 6
radio input "true"
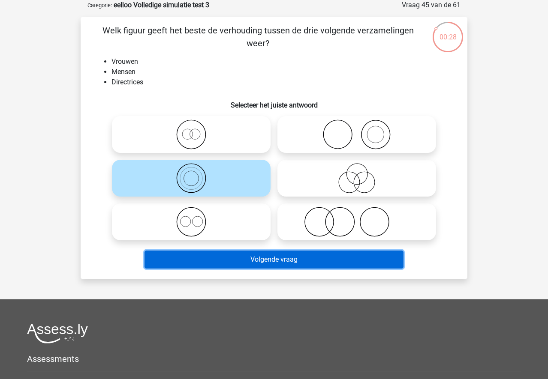
click at [300, 258] on button "Volgende vraag" at bounding box center [273, 260] width 259 height 18
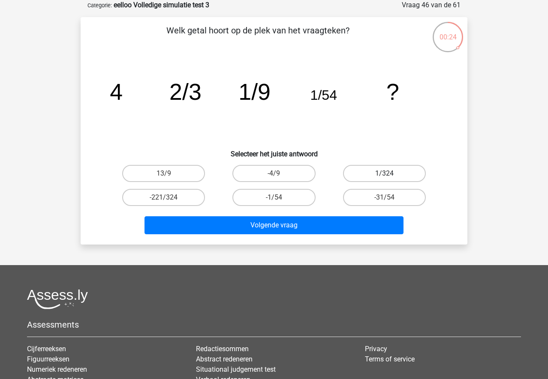
click at [384, 168] on label "1/324" at bounding box center [384, 173] width 83 height 17
click at [371, 184] on div "1/324" at bounding box center [384, 174] width 110 height 24
click at [378, 170] on label "1/324" at bounding box center [384, 173] width 83 height 17
click at [384, 174] on input "1/324" at bounding box center [387, 177] width 6 height 6
radio input "true"
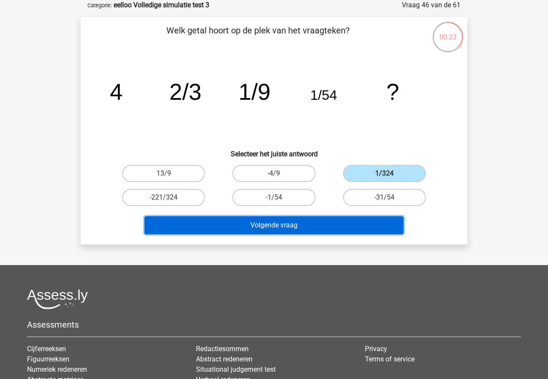
click at [324, 218] on button "Volgende vraag" at bounding box center [273, 225] width 259 height 18
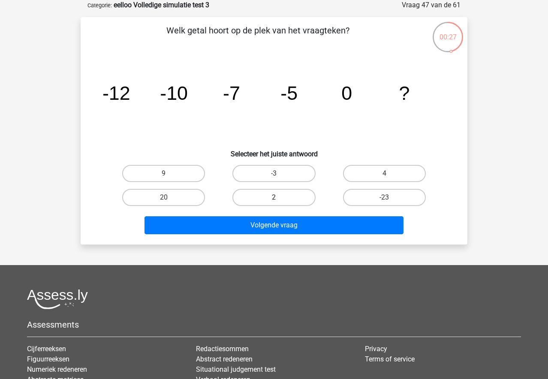
click at [291, 191] on label "2" at bounding box center [273, 197] width 83 height 17
click at [279, 198] on input "2" at bounding box center [277, 201] width 6 height 6
radio input "true"
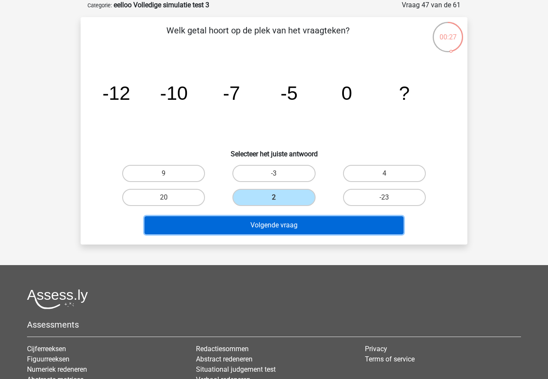
click at [301, 218] on button "Volgende vraag" at bounding box center [273, 225] width 259 height 18
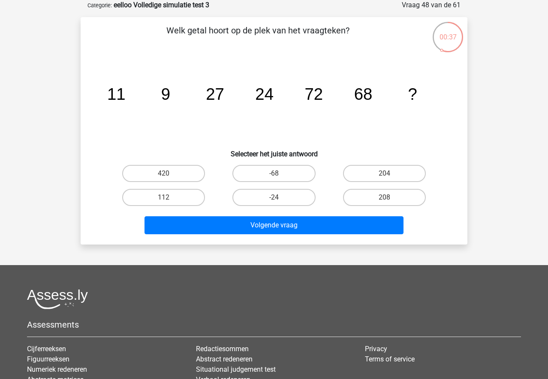
click at [408, 160] on div "Welk getal hoort op de plek van het vraagteken? image/svg+xml 11 9 27 24 72 68 …" at bounding box center [274, 131] width 380 height 214
click at [403, 173] on label "204" at bounding box center [384, 173] width 83 height 17
click at [390, 174] on input "204" at bounding box center [387, 177] width 6 height 6
radio input "true"
click at [352, 234] on div "Volgende vraag" at bounding box center [273, 226] width 331 height 21
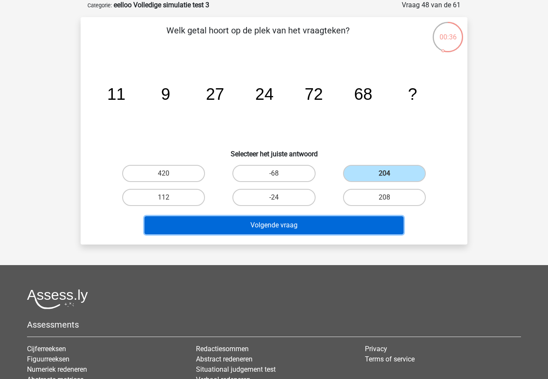
click at [351, 228] on button "Volgende vraag" at bounding box center [273, 225] width 259 height 18
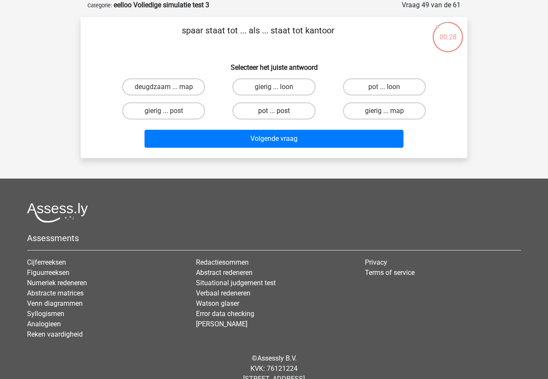
click at [260, 107] on label "pot ... post" at bounding box center [273, 110] width 83 height 17
click at [274, 111] on input "pot ... post" at bounding box center [277, 114] width 6 height 6
radio input "true"
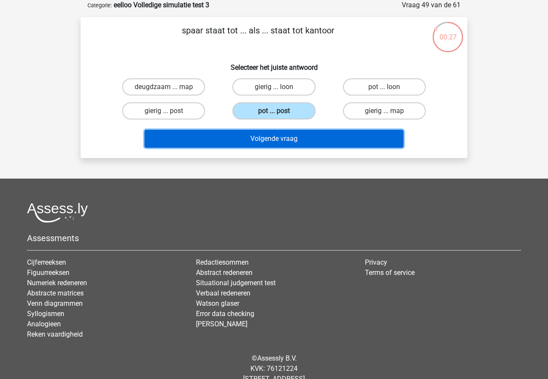
click at [269, 140] on button "Volgende vraag" at bounding box center [273, 139] width 259 height 18
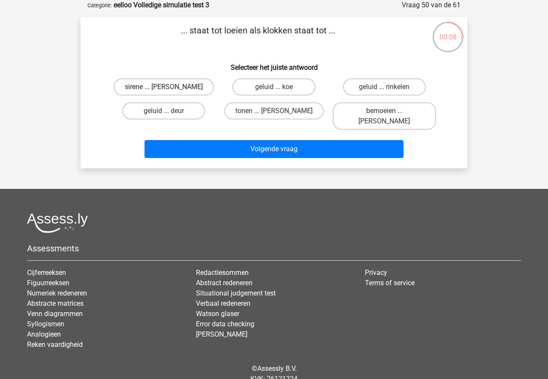
click at [177, 86] on label "sirene ... [PERSON_NAME]" at bounding box center [164, 86] width 100 height 17
click at [169, 87] on input "sirene ... [PERSON_NAME]" at bounding box center [167, 90] width 6 height 6
radio input "true"
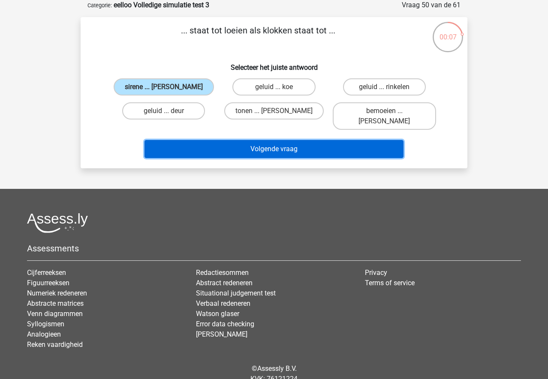
click at [211, 142] on button "Volgende vraag" at bounding box center [273, 149] width 259 height 18
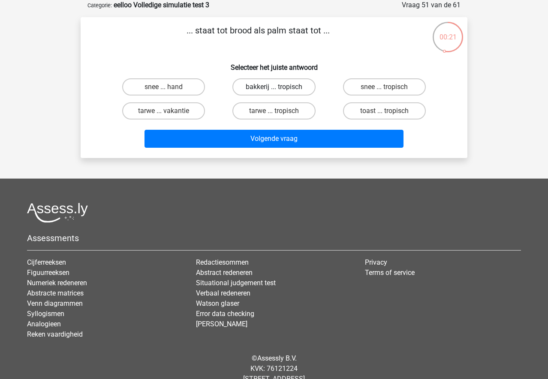
click at [304, 87] on label "bakkerij ... tropisch" at bounding box center [273, 86] width 83 height 17
click at [279, 87] on input "bakkerij ... tropisch" at bounding box center [277, 90] width 6 height 6
radio input "true"
click at [176, 85] on label "snee ... hand" at bounding box center [163, 86] width 83 height 17
click at [169, 87] on input "snee ... hand" at bounding box center [167, 90] width 6 height 6
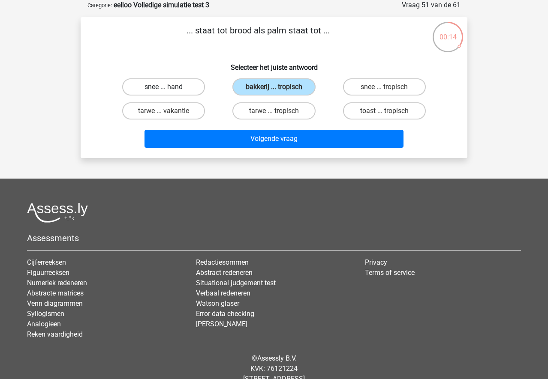
radio input "true"
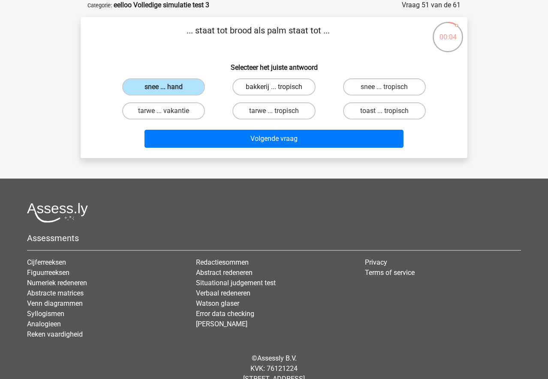
drag, startPoint x: 282, startPoint y: 72, endPoint x: 283, endPoint y: 81, distance: 9.5
click at [282, 74] on div "... staat tot brood als palm staat tot ... Selecteer het juiste antwoord snee .…" at bounding box center [274, 87] width 380 height 127
click at [283, 84] on label "bakkerij ... tropisch" at bounding box center [273, 86] width 83 height 17
click at [279, 87] on input "bakkerij ... tropisch" at bounding box center [277, 90] width 6 height 6
radio input "true"
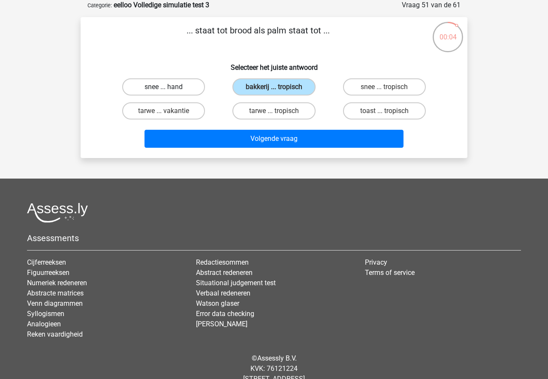
drag, startPoint x: 159, startPoint y: 74, endPoint x: 165, endPoint y: 84, distance: 11.5
click at [161, 76] on div "... staat tot brood als palm staat tot ... Selecteer het juiste antwoord snee .…" at bounding box center [274, 87] width 380 height 127
click at [167, 87] on label "snee ... hand" at bounding box center [163, 86] width 83 height 17
click at [167, 87] on input "snee ... hand" at bounding box center [167, 90] width 6 height 6
radio input "true"
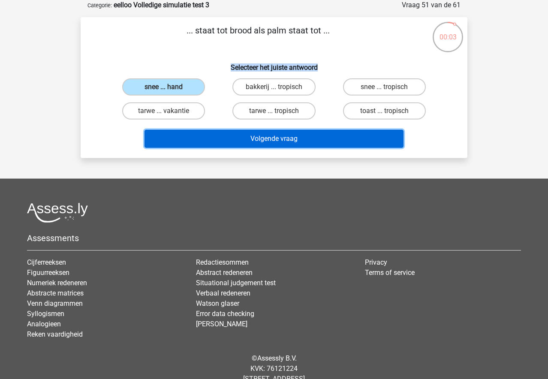
click at [219, 139] on button "Volgende vraag" at bounding box center [273, 139] width 259 height 18
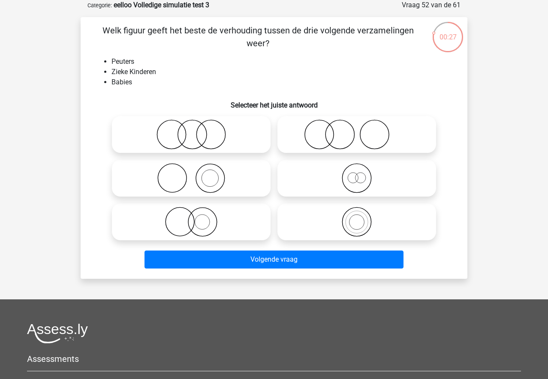
click at [203, 138] on icon at bounding box center [191, 135] width 152 height 30
click at [197, 130] on input "radio" at bounding box center [194, 128] width 6 height 6
radio input "true"
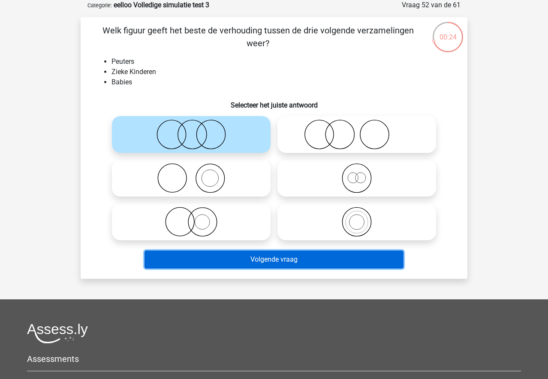
drag, startPoint x: 221, startPoint y: 258, endPoint x: 282, endPoint y: 299, distance: 74.2
click at [282, 299] on div "Kies premium [PERSON_NAME] [EMAIL_ADDRESS][DOMAIN_NAME]" at bounding box center [274, 241] width 548 height 569
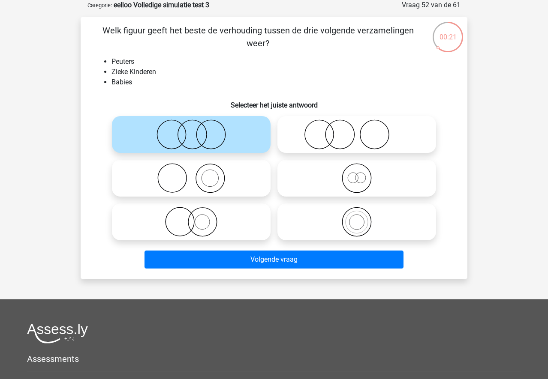
click at [316, 179] on icon at bounding box center [357, 178] width 152 height 30
click at [357, 174] on input "radio" at bounding box center [360, 171] width 6 height 6
radio input "true"
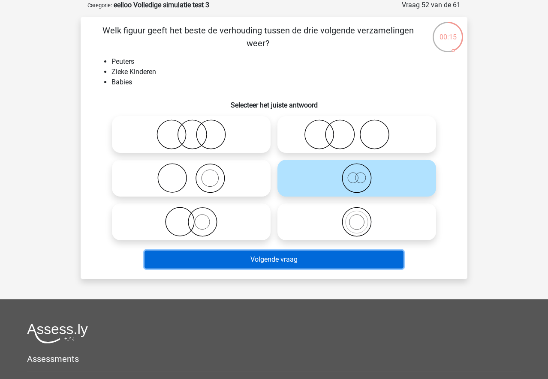
click at [271, 258] on button "Volgende vraag" at bounding box center [273, 260] width 259 height 18
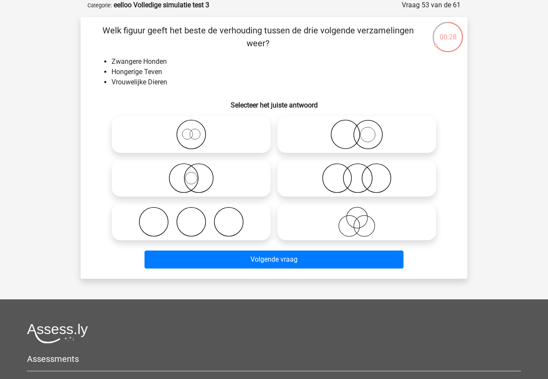
click at [297, 134] on icon at bounding box center [357, 135] width 152 height 30
click at [357, 130] on input "radio" at bounding box center [360, 128] width 6 height 6
radio input "true"
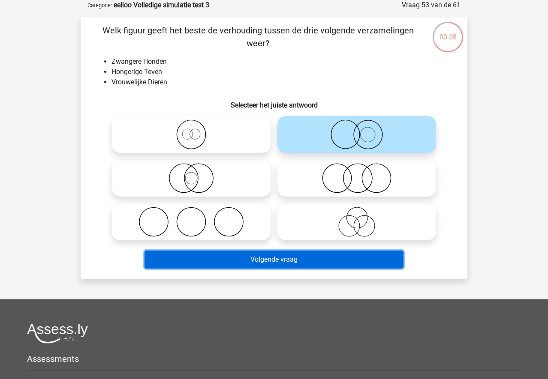
click at [270, 268] on button "Volgende vraag" at bounding box center [273, 260] width 259 height 18
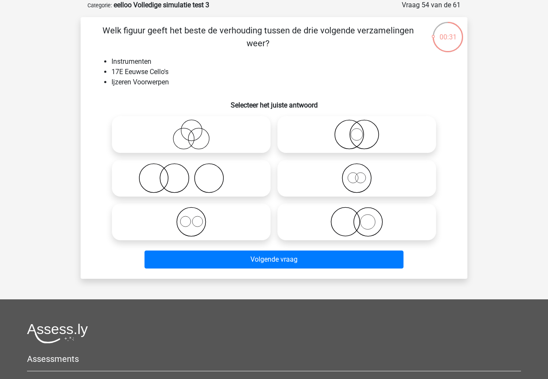
click at [349, 140] on icon at bounding box center [357, 135] width 152 height 30
click at [357, 130] on input "radio" at bounding box center [360, 128] width 6 height 6
radio input "true"
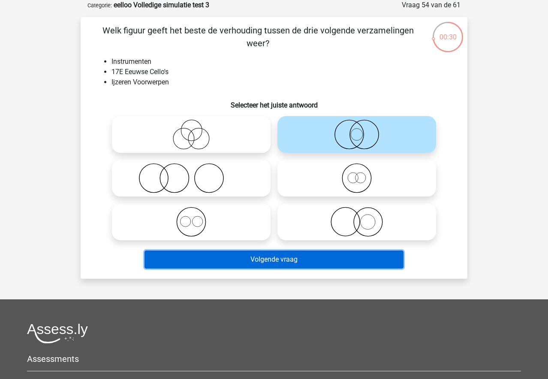
click at [314, 261] on button "Volgende vraag" at bounding box center [273, 260] width 259 height 18
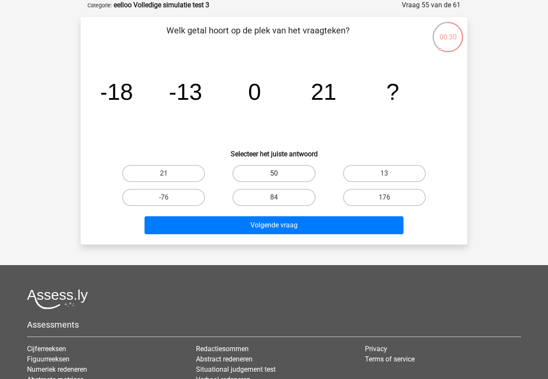
click at [298, 165] on label "50" at bounding box center [273, 173] width 83 height 17
click at [279, 174] on input "50" at bounding box center [277, 177] width 6 height 6
radio input "true"
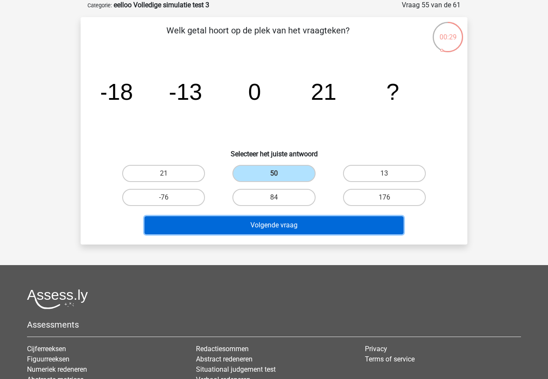
click at [323, 217] on button "Volgende vraag" at bounding box center [273, 225] width 259 height 18
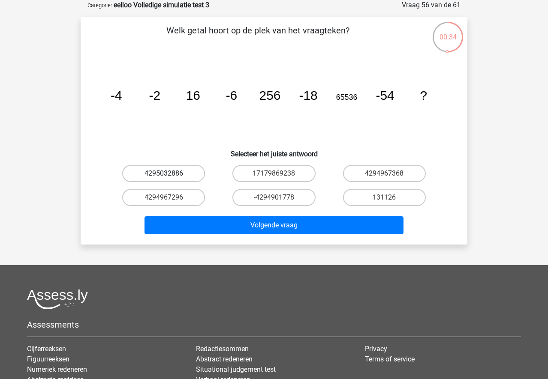
click at [180, 173] on label "4295032886" at bounding box center [163, 173] width 83 height 17
click at [169, 174] on input "4295032886" at bounding box center [167, 177] width 6 height 6
radio input "true"
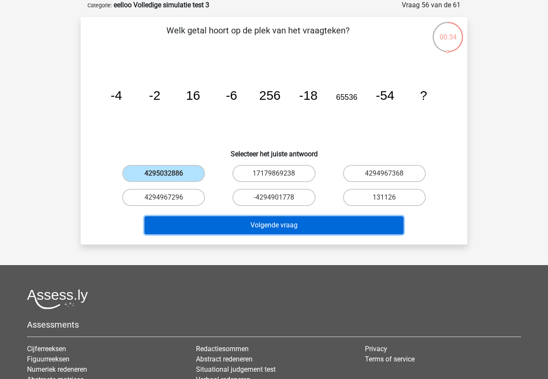
click at [201, 225] on button "Volgende vraag" at bounding box center [273, 225] width 259 height 18
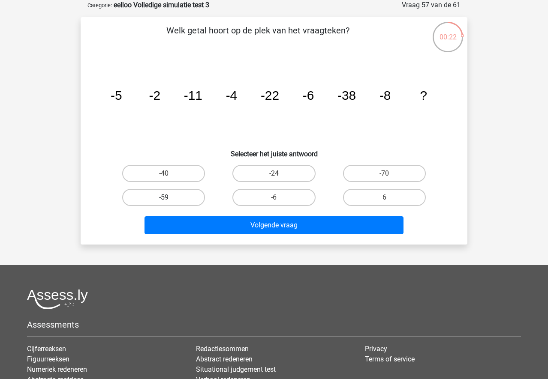
click at [167, 192] on label "-59" at bounding box center [163, 197] width 83 height 17
click at [167, 198] on input "-59" at bounding box center [167, 201] width 6 height 6
radio input "true"
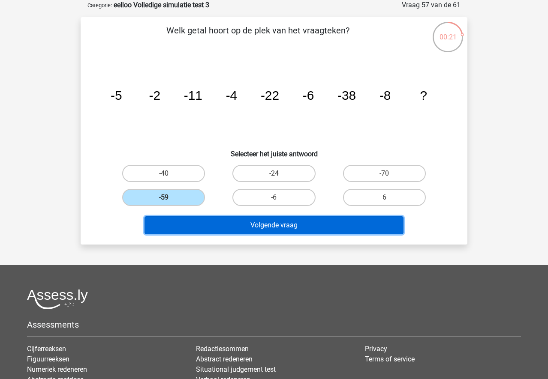
click at [207, 223] on button "Volgende vraag" at bounding box center [273, 225] width 259 height 18
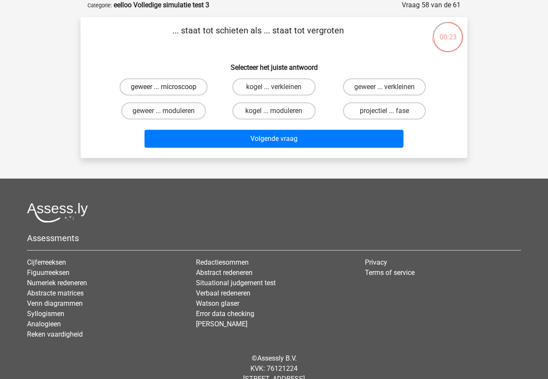
click at [196, 85] on label "geweer ... microscoop" at bounding box center [164, 86] width 88 height 17
click at [169, 87] on input "geweer ... microscoop" at bounding box center [167, 90] width 6 height 6
radio input "true"
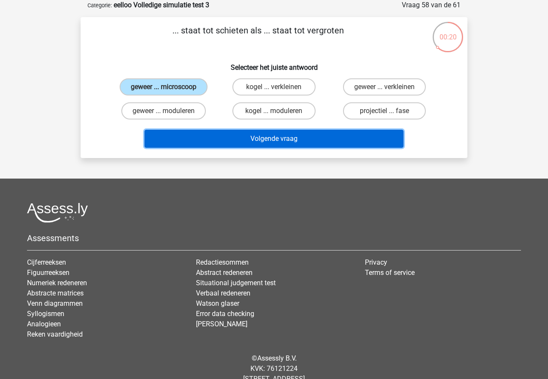
click at [273, 143] on button "Volgende vraag" at bounding box center [273, 139] width 259 height 18
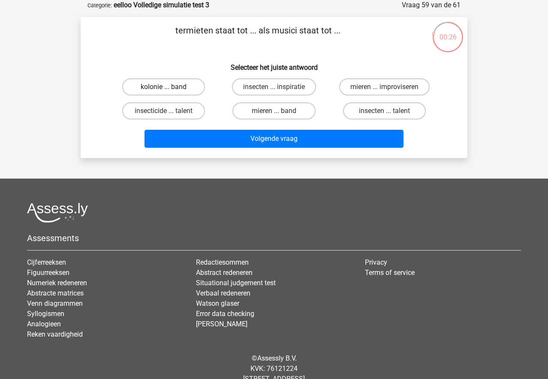
click at [192, 84] on label "kolonie ... band" at bounding box center [163, 86] width 83 height 17
click at [169, 87] on input "kolonie ... band" at bounding box center [167, 90] width 6 height 6
radio input "true"
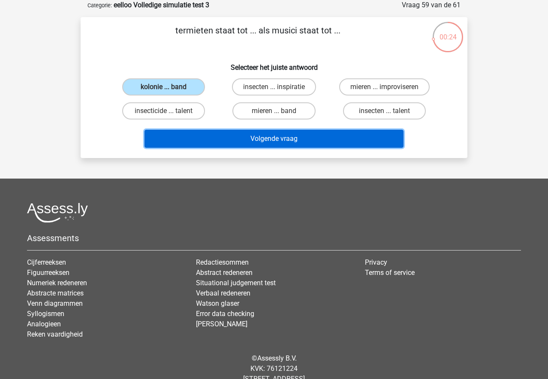
click at [251, 136] on button "Volgende vraag" at bounding box center [273, 139] width 259 height 18
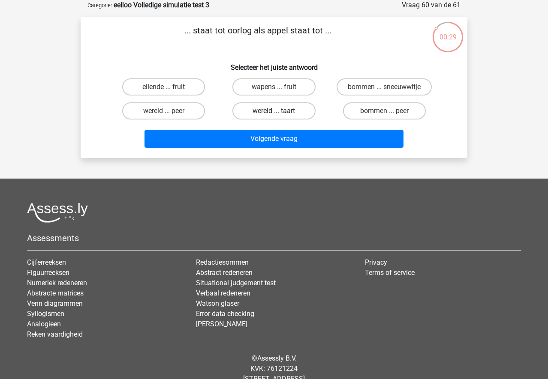
click at [298, 108] on label "wereld ... taart" at bounding box center [273, 110] width 83 height 17
click at [279, 111] on input "wereld ... taart" at bounding box center [277, 114] width 6 height 6
radio input "true"
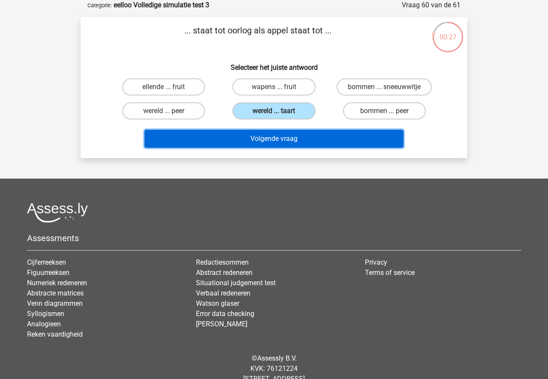
click at [342, 144] on button "Volgende vraag" at bounding box center [273, 139] width 259 height 18
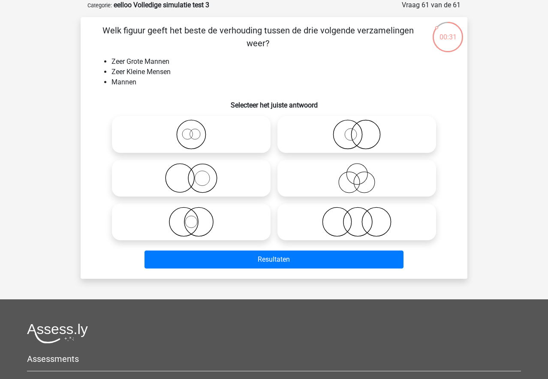
click at [224, 169] on icon at bounding box center [191, 178] width 152 height 30
click at [197, 169] on input "radio" at bounding box center [194, 171] width 6 height 6
radio input "true"
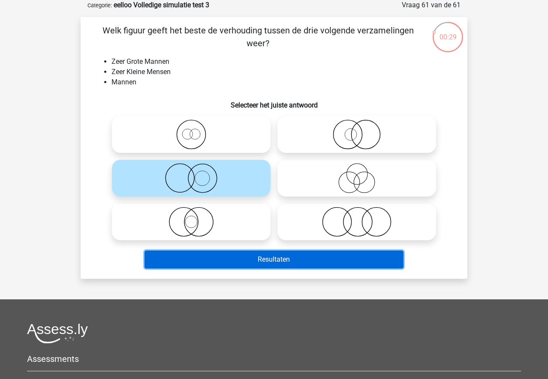
click at [260, 257] on button "Resultaten" at bounding box center [273, 260] width 259 height 18
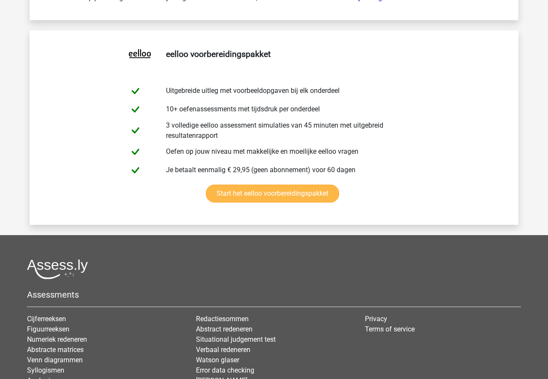
scroll to position [2966, 0]
